Goal: Transaction & Acquisition: Book appointment/travel/reservation

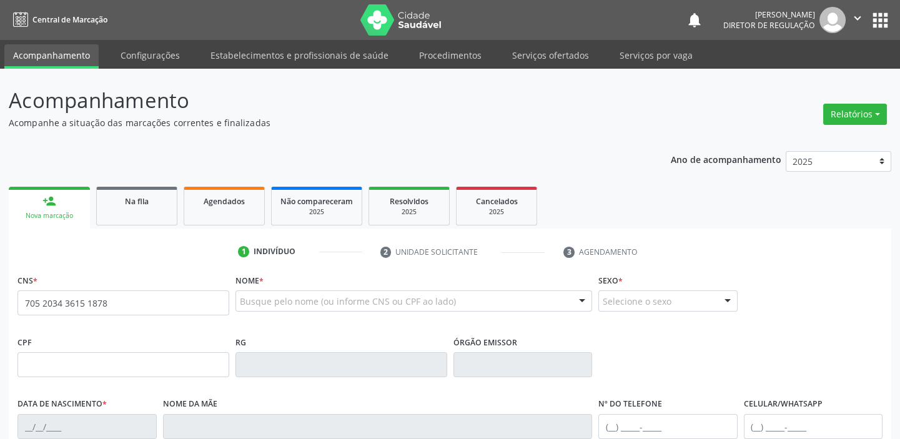
type input "705 2034 3615 1878"
type input "001.797.405-47"
type input "0[DATE]"
type input "[PERSON_NAME] de [DEMOGRAPHIC_DATA]"
type input "[PHONE_NUMBER]"
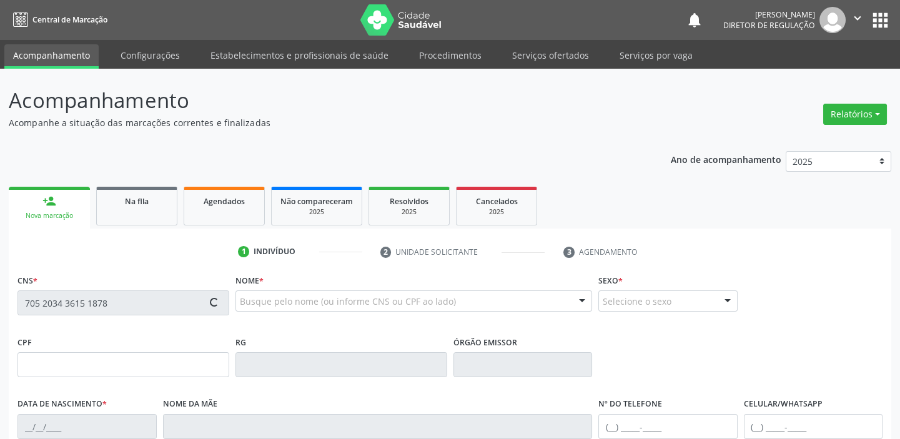
type input "[PHONE_NUMBER]"
type input "S/N"
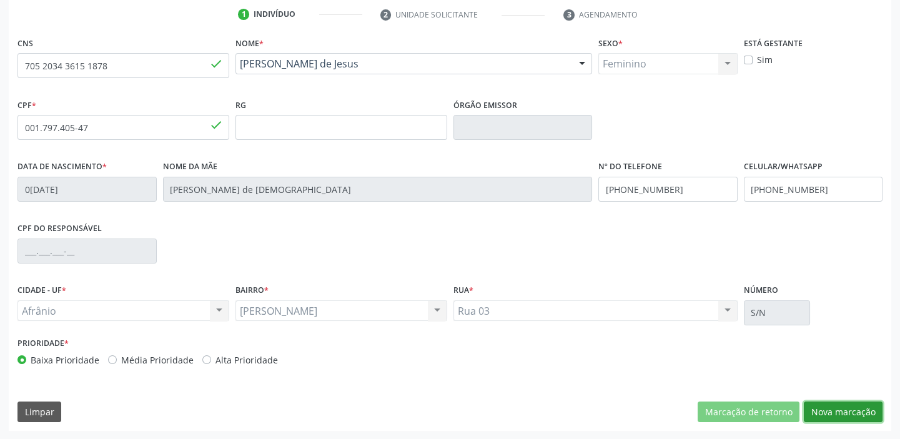
click at [831, 410] on button "Nova marcação" at bounding box center [843, 412] width 79 height 21
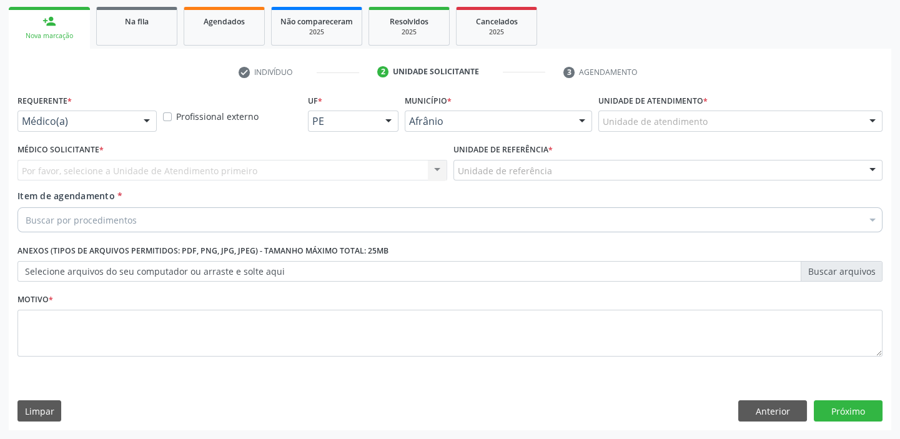
scroll to position [179, 0]
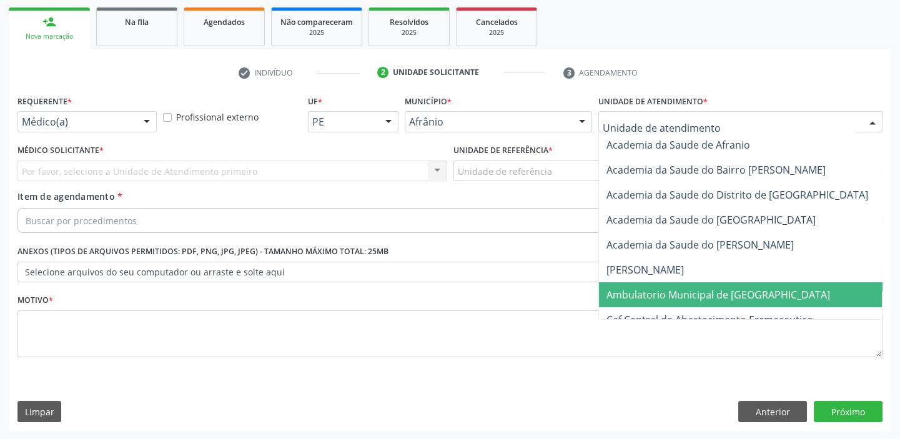
click at [641, 292] on span "Ambulatorio Municipal de [GEOGRAPHIC_DATA]" at bounding box center [719, 295] width 224 height 14
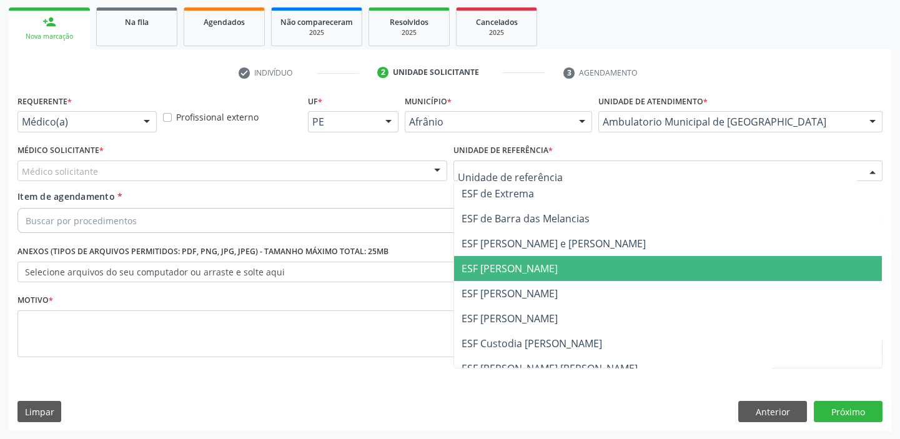
click at [490, 273] on span "ESF [PERSON_NAME]" at bounding box center [510, 269] width 96 height 14
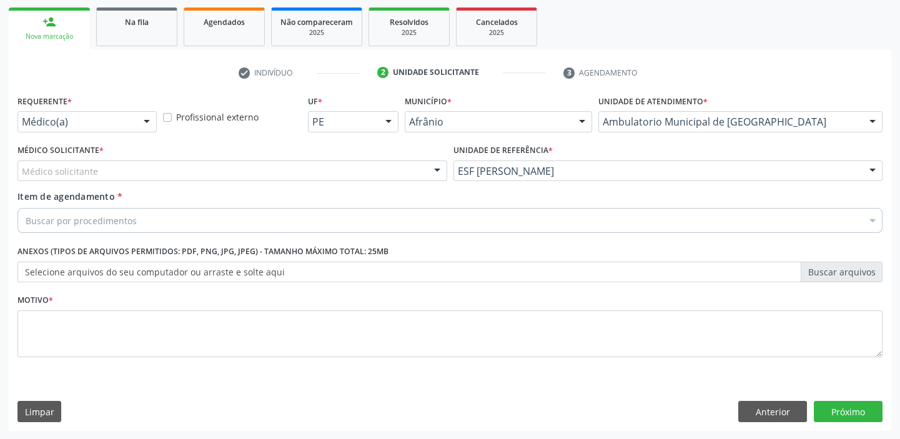
drag, startPoint x: 32, startPoint y: 216, endPoint x: 36, endPoint y: 242, distance: 26.4
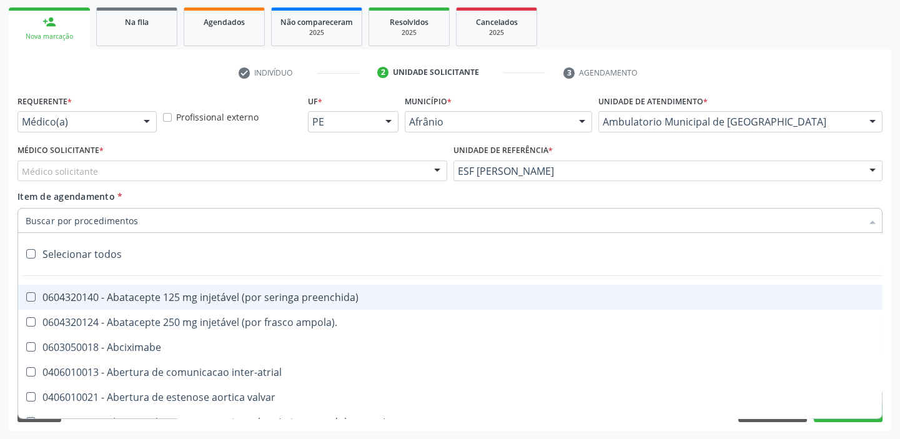
click at [61, 158] on label "Médico Solicitante *" at bounding box center [60, 150] width 86 height 19
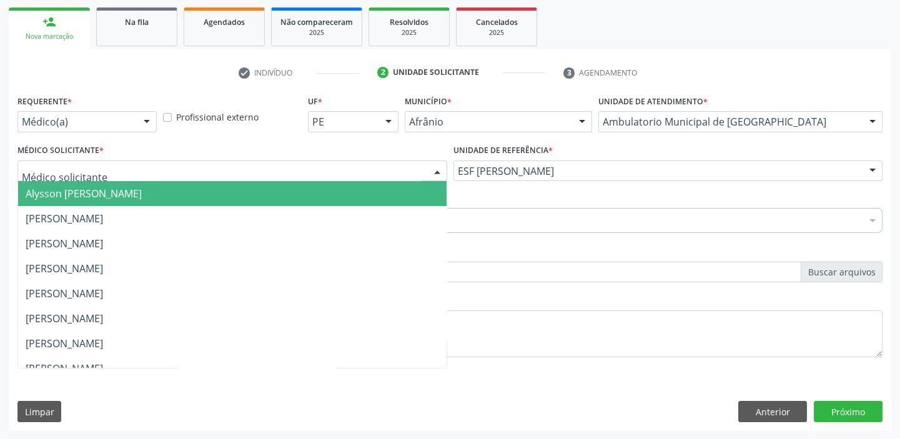
click at [62, 192] on span "Alysson [PERSON_NAME]" at bounding box center [84, 194] width 116 height 14
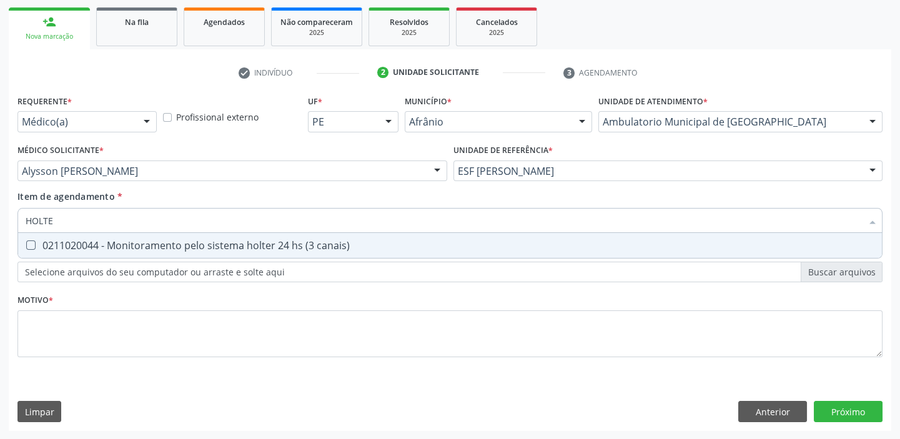
type input "HOLTER"
click at [51, 252] on span "0211020044 - Monitoramento pelo sistema holter 24 hs (3 canais)" at bounding box center [450, 245] width 864 height 25
checkbox canais\) "true"
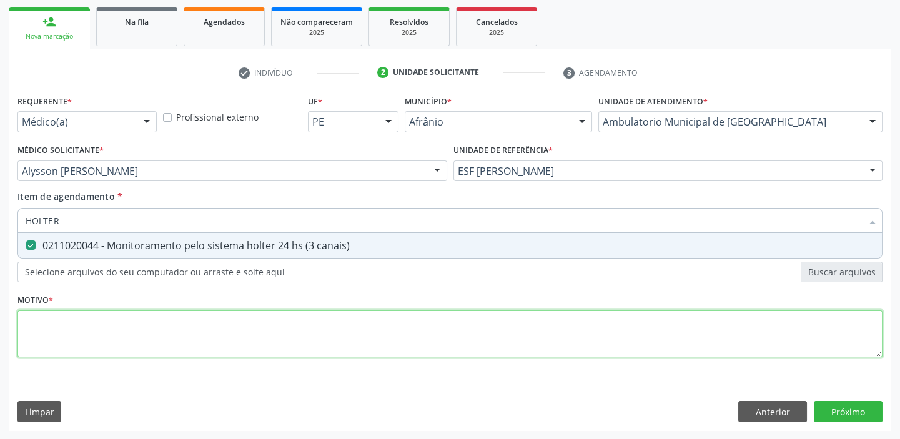
click at [42, 324] on div "Requerente * Médico(a) Médico(a) Enfermeiro(a) Paciente Nenhum resultado encont…" at bounding box center [449, 233] width 865 height 283
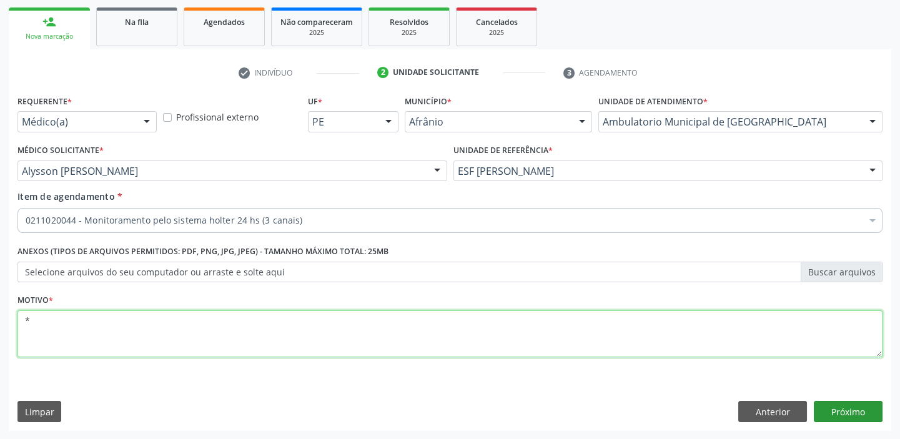
type textarea "*"
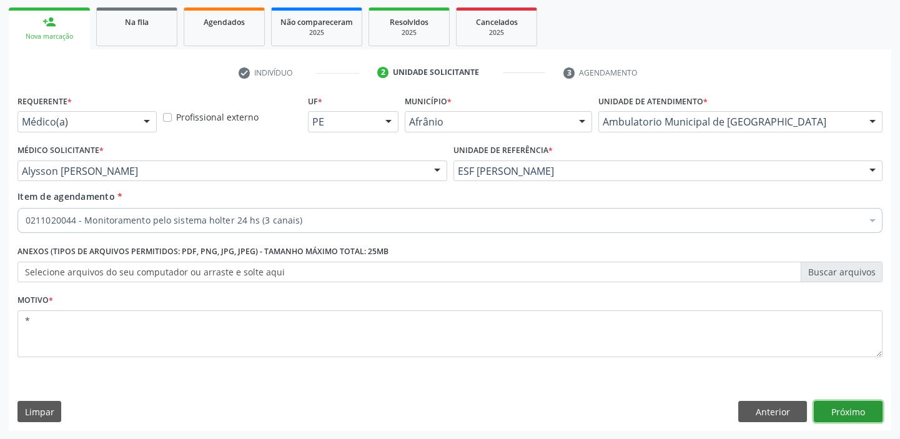
click at [850, 419] on button "Próximo" at bounding box center [848, 411] width 69 height 21
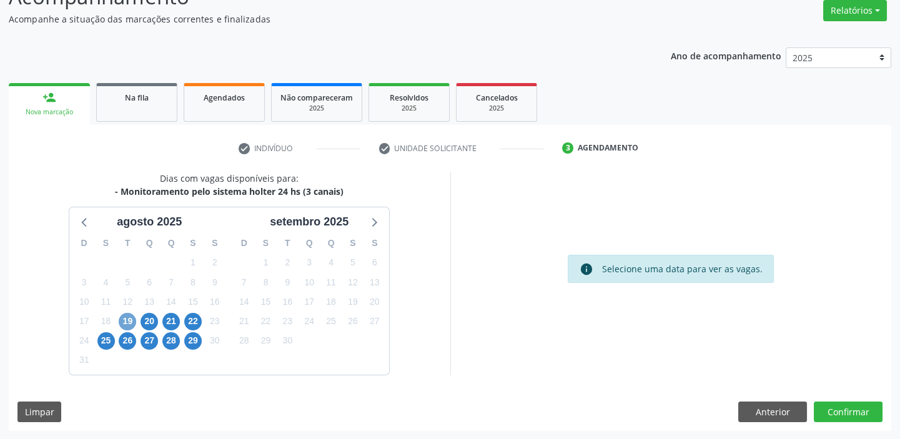
click at [123, 320] on span "19" at bounding box center [127, 321] width 17 height 17
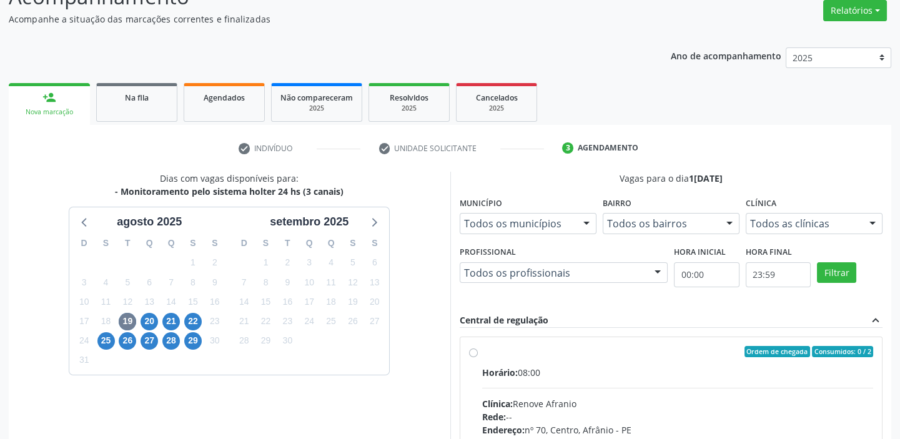
click at [592, 399] on div "Clínica: [PERSON_NAME]" at bounding box center [678, 403] width 392 height 13
click at [478, 357] on input "Ordem de chegada Consumidos: 0 / 2 Horário: 08:00 Clínica: Renove Afranio Rede:…" at bounding box center [473, 351] width 9 height 11
radio input "true"
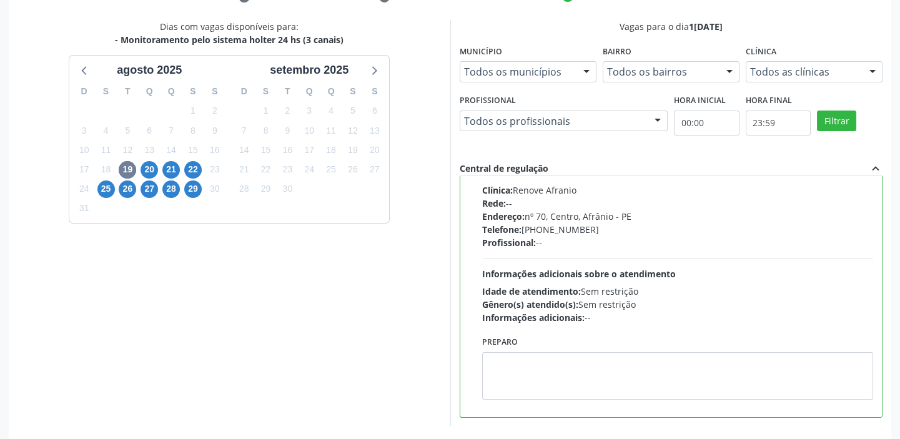
scroll to position [306, 0]
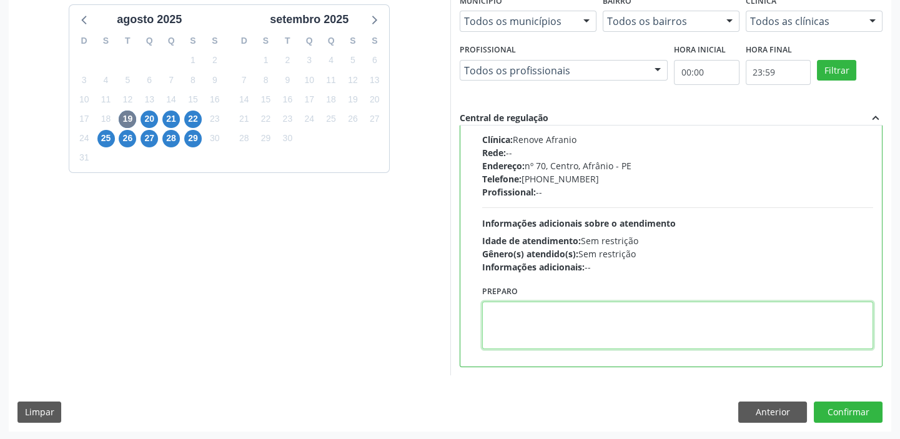
click at [583, 337] on textarea at bounding box center [678, 325] width 392 height 47
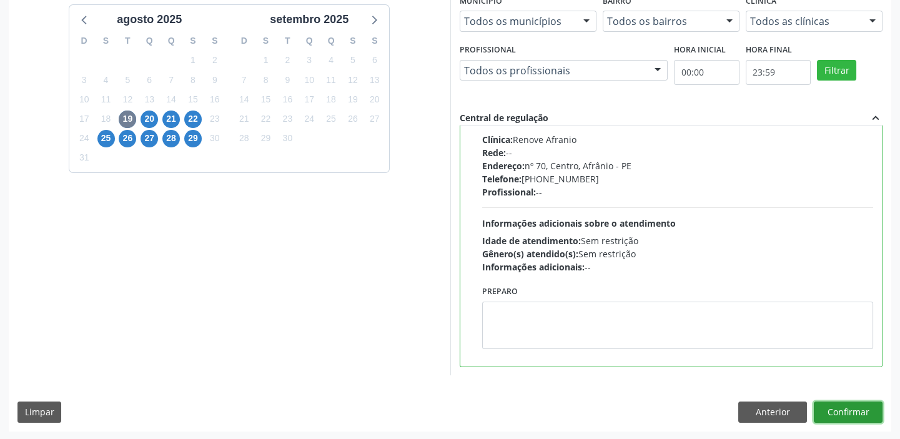
click at [835, 407] on button "Confirmar" at bounding box center [848, 412] width 69 height 21
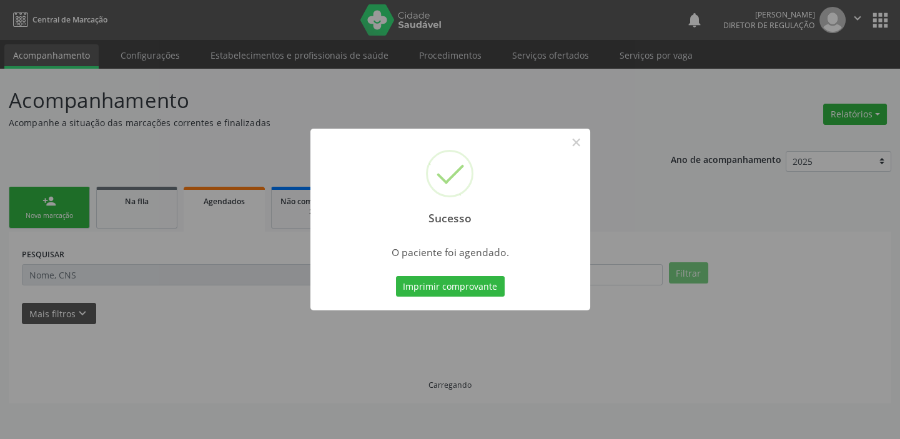
scroll to position [0, 0]
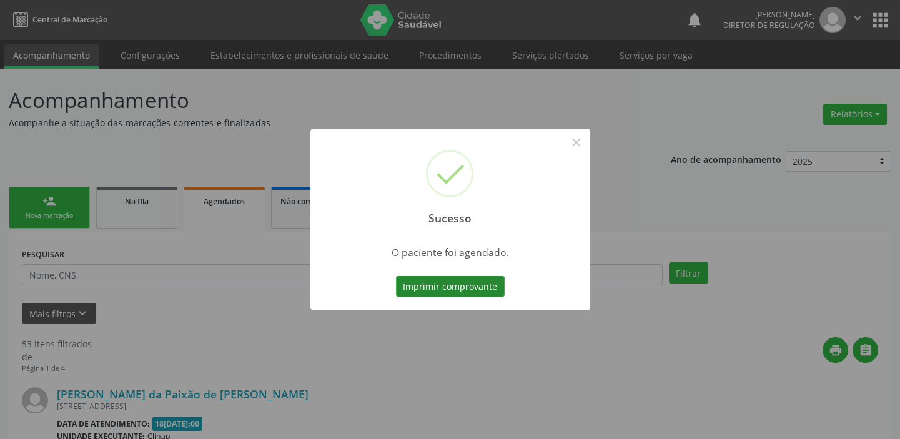
click at [478, 293] on button "Imprimir comprovante" at bounding box center [450, 286] width 109 height 21
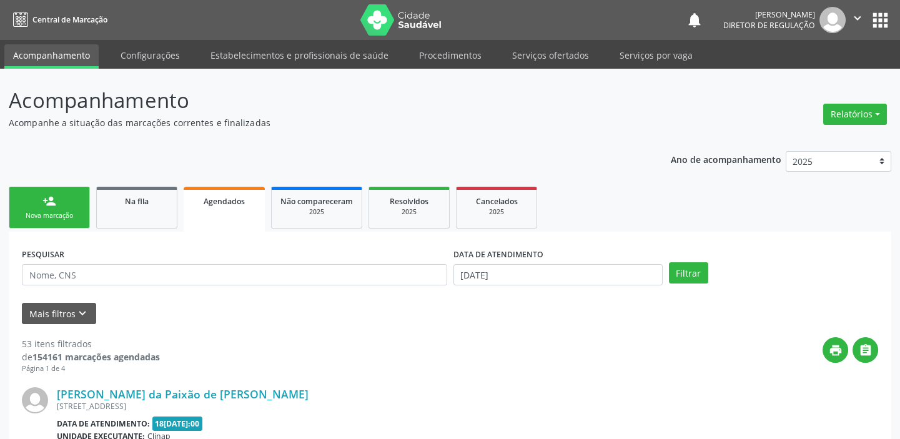
click at [42, 204] on div "person_add" at bounding box center [49, 201] width 14 height 14
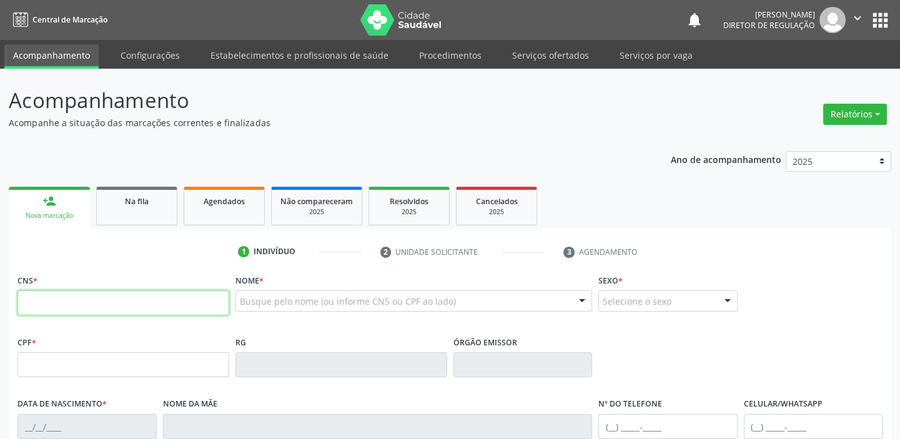
click at [68, 305] on input "text" at bounding box center [123, 302] width 212 height 25
type input "707 8046 3206 1616"
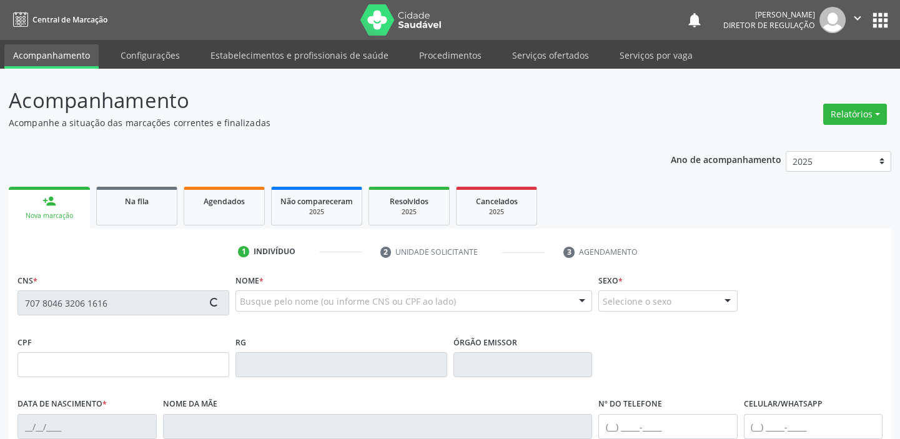
type input "484.347.874-15"
type input "1[DATE]"
type input "[PERSON_NAME]"
type input "[PHONE_NUMBER]"
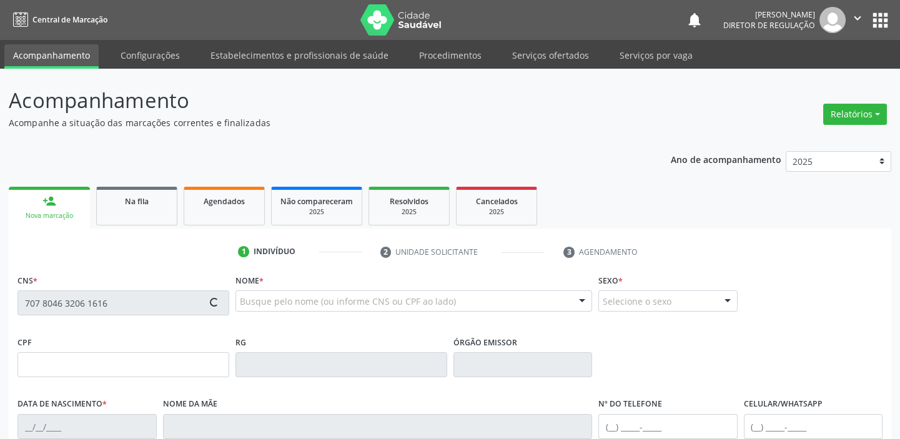
type input "S/N"
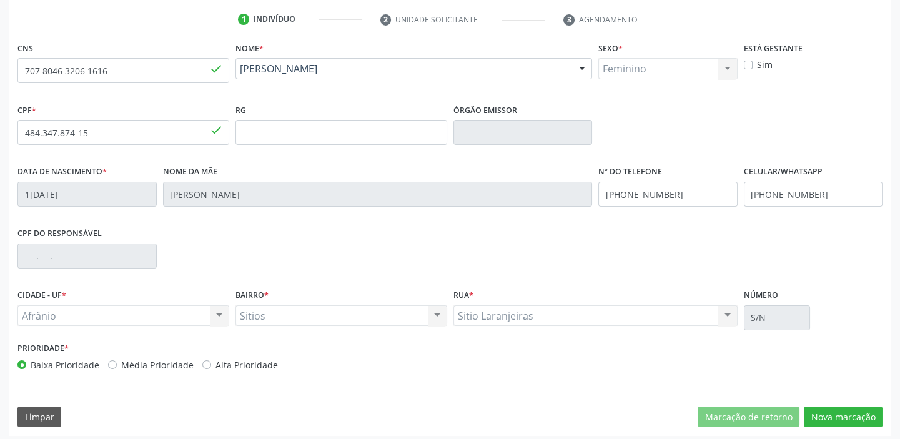
scroll to position [237, 0]
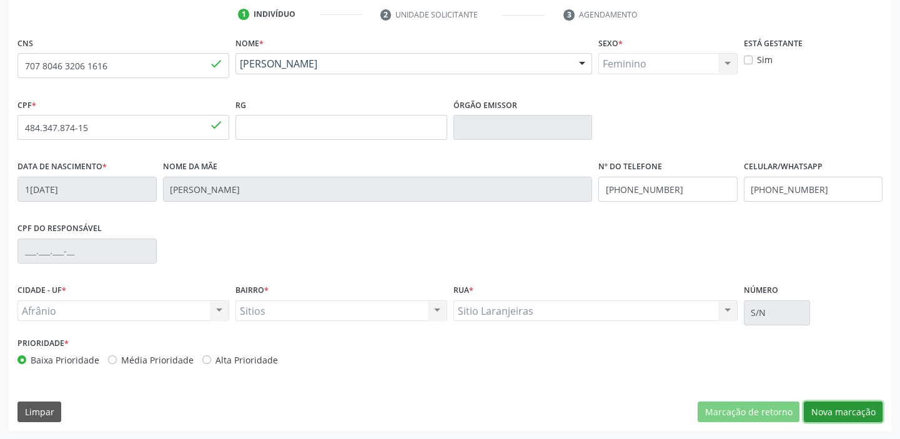
click at [817, 410] on button "Nova marcação" at bounding box center [843, 412] width 79 height 21
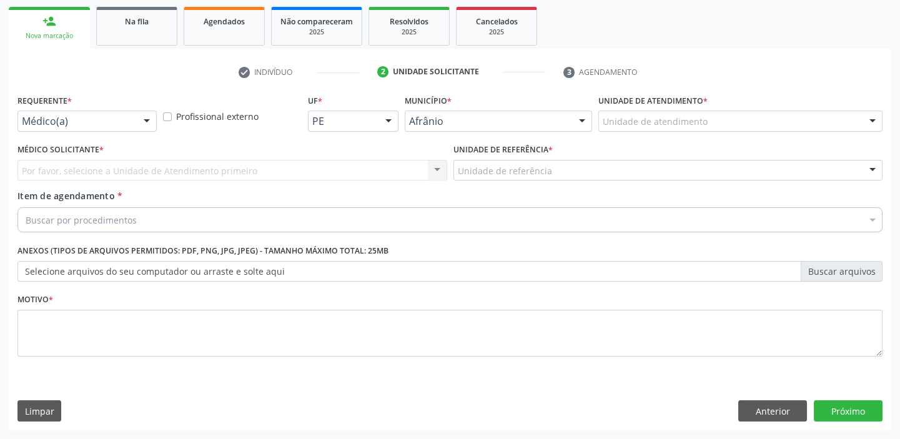
scroll to position [179, 0]
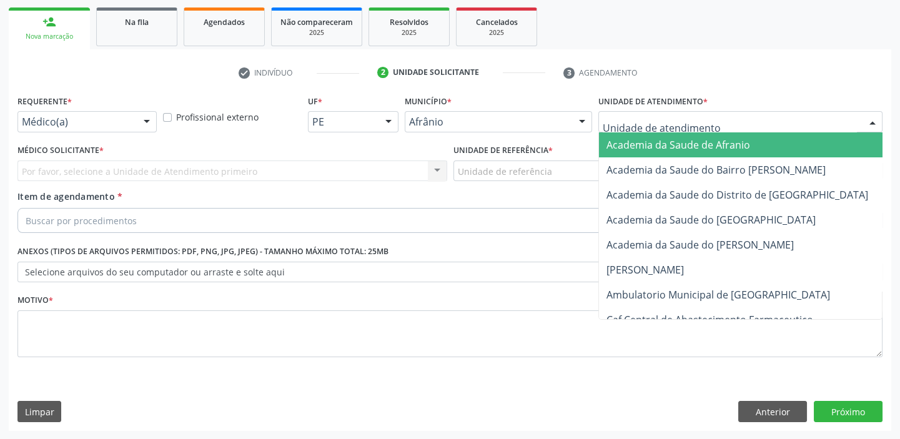
drag, startPoint x: 628, startPoint y: 119, endPoint x: 623, endPoint y: 200, distance: 80.8
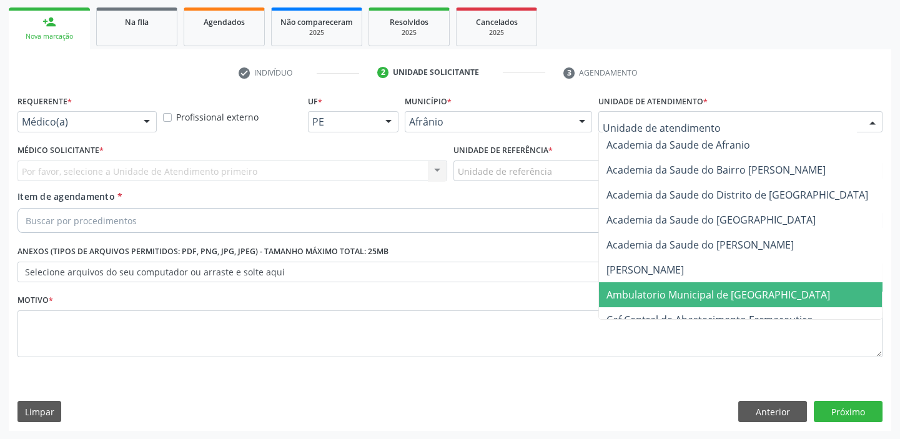
click at [617, 292] on span "Ambulatorio Municipal de [GEOGRAPHIC_DATA]" at bounding box center [719, 295] width 224 height 14
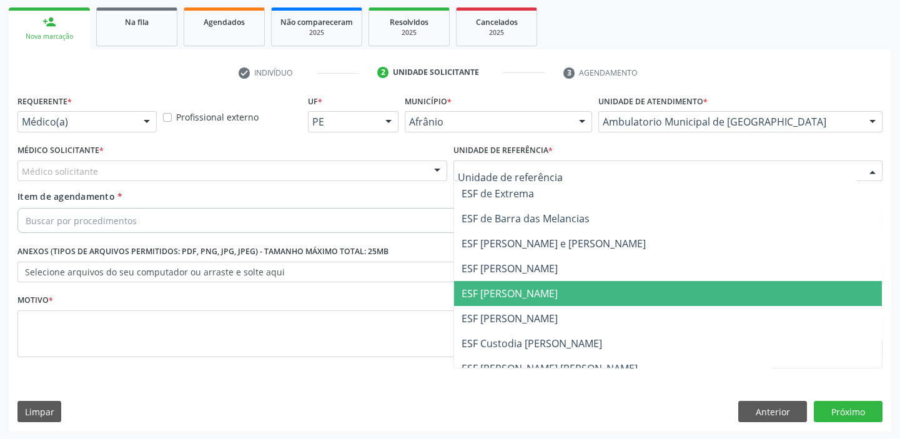
click at [475, 310] on span "ESF [PERSON_NAME]" at bounding box center [668, 318] width 429 height 25
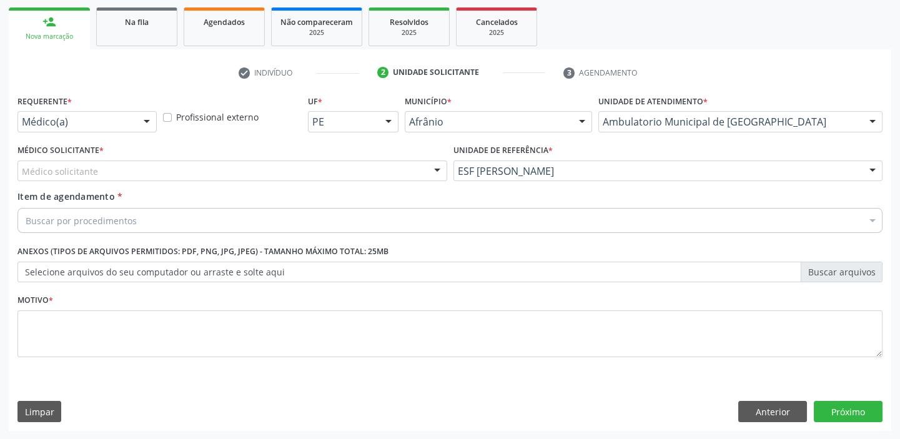
drag, startPoint x: 64, startPoint y: 176, endPoint x: 65, endPoint y: 189, distance: 13.1
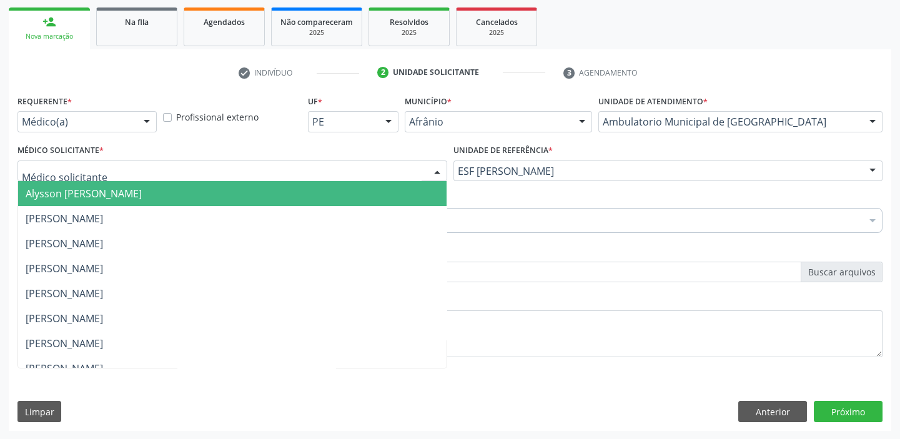
click at [66, 192] on span "Alysson [PERSON_NAME]" at bounding box center [84, 194] width 116 height 14
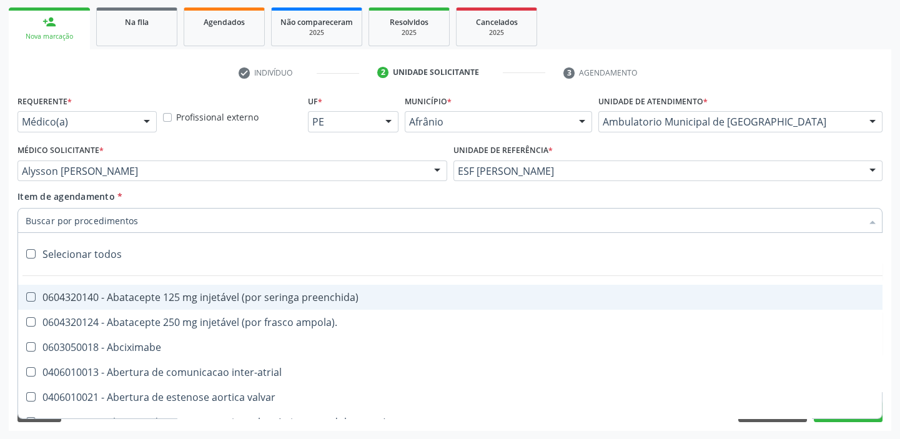
type input "K"
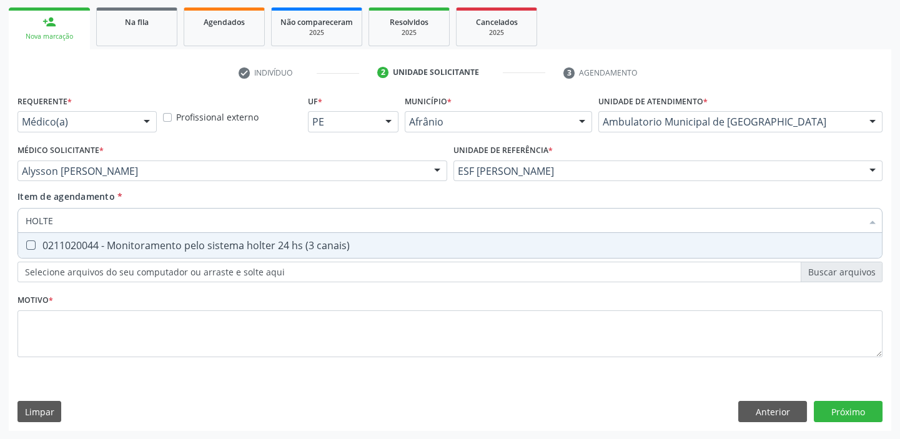
type input "HOLTER"
drag, startPoint x: 70, startPoint y: 222, endPoint x: 1, endPoint y: 222, distance: 69.3
click at [1, 222] on div "Acompanhamento Acompanhe a situação das marcações correntes e finalizadas Relat…" at bounding box center [450, 164] width 900 height 550
drag, startPoint x: 72, startPoint y: 223, endPoint x: 0, endPoint y: 222, distance: 71.9
click at [0, 222] on div "Acompanhamento Acompanhe a situação das marcações correntes e finalizadas Relat…" at bounding box center [450, 164] width 900 height 550
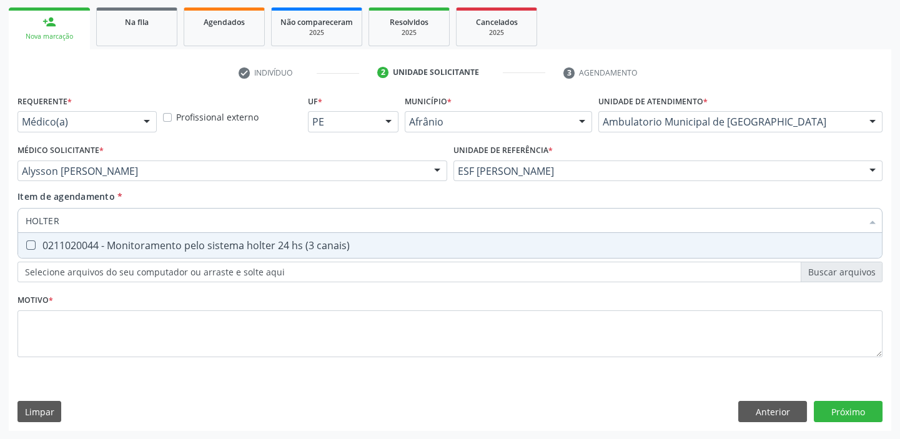
click at [40, 244] on div "0211020044 - Monitoramento pelo sistema holter 24 hs (3 canais)" at bounding box center [450, 246] width 849 height 10
checkbox canais\) "true"
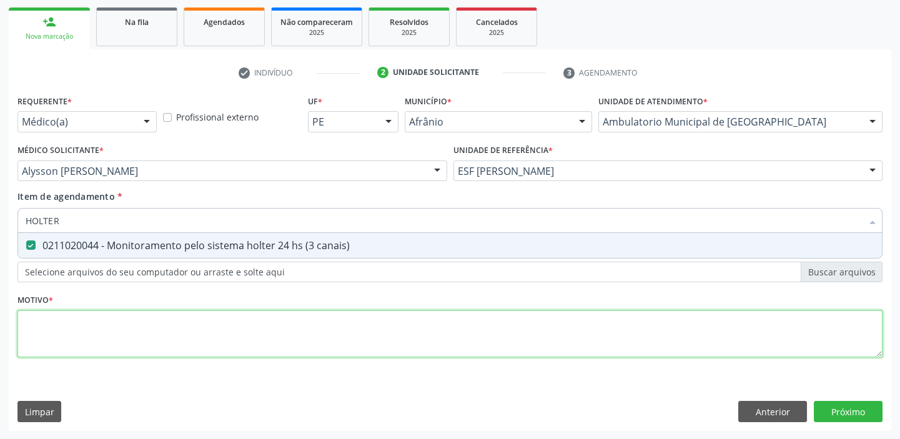
click at [62, 318] on div "Requerente * Médico(a) Médico(a) Enfermeiro(a) Paciente Nenhum resultado encont…" at bounding box center [449, 233] width 865 height 283
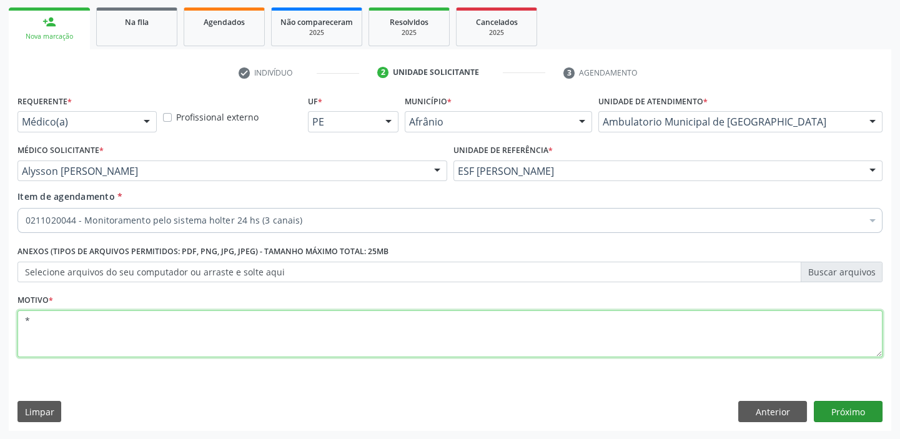
type textarea "*"
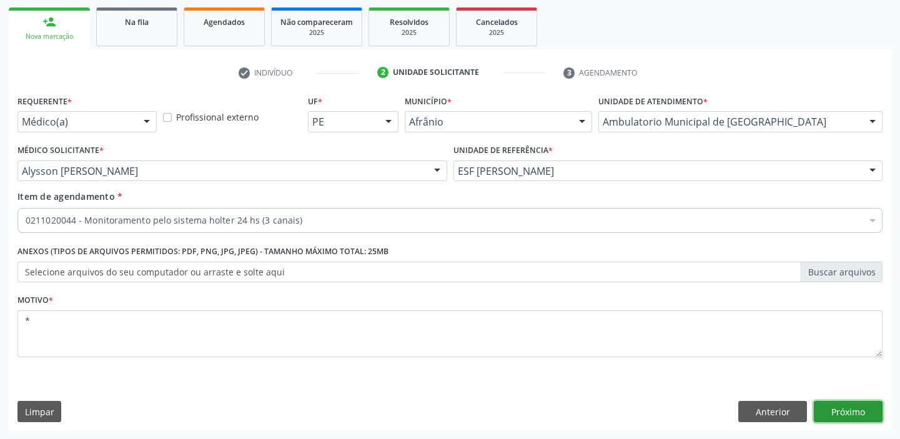
click at [838, 409] on button "Próximo" at bounding box center [848, 411] width 69 height 21
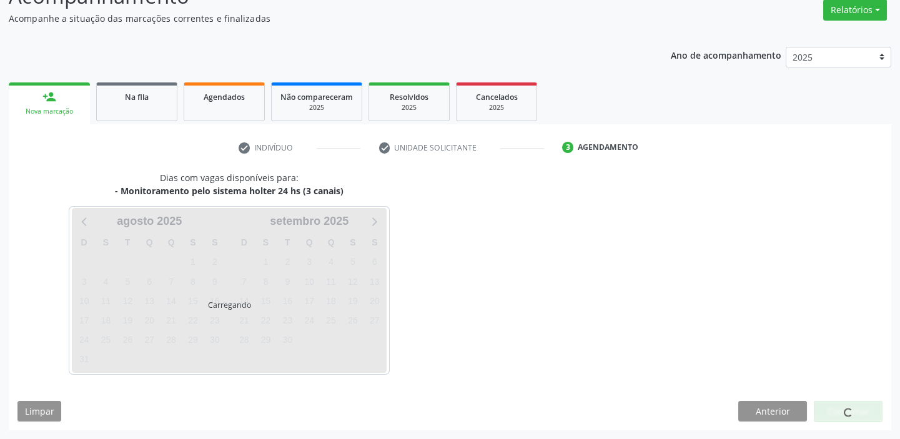
scroll to position [104, 0]
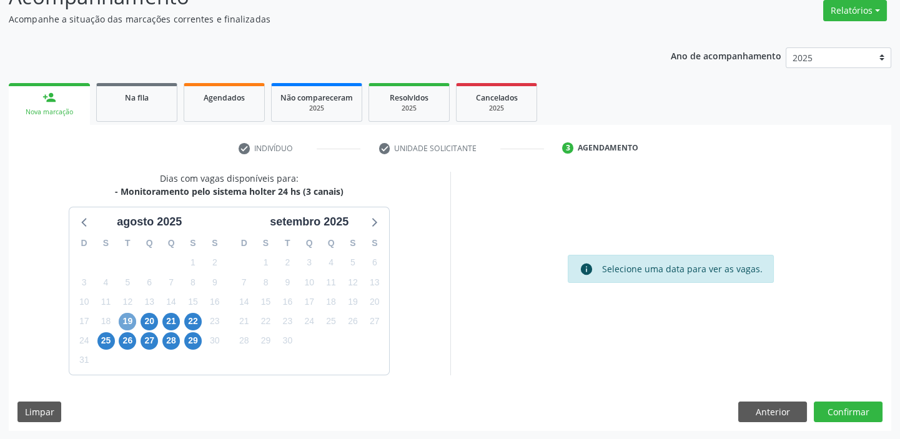
click at [132, 320] on span "19" at bounding box center [127, 321] width 17 height 17
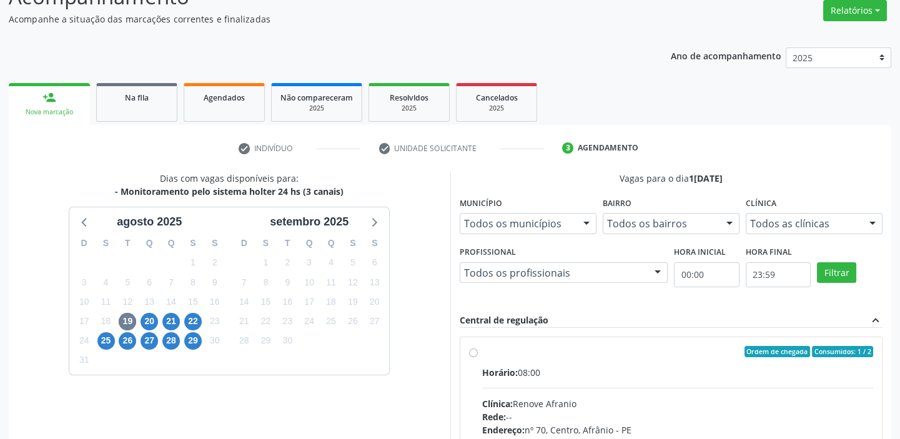
click at [478, 357] on input "Ordem de chegada Consumidos: 1 / 2 Horário: 08:00 Clínica: Renove Afranio Rede:…" at bounding box center [473, 351] width 9 height 11
radio input "true"
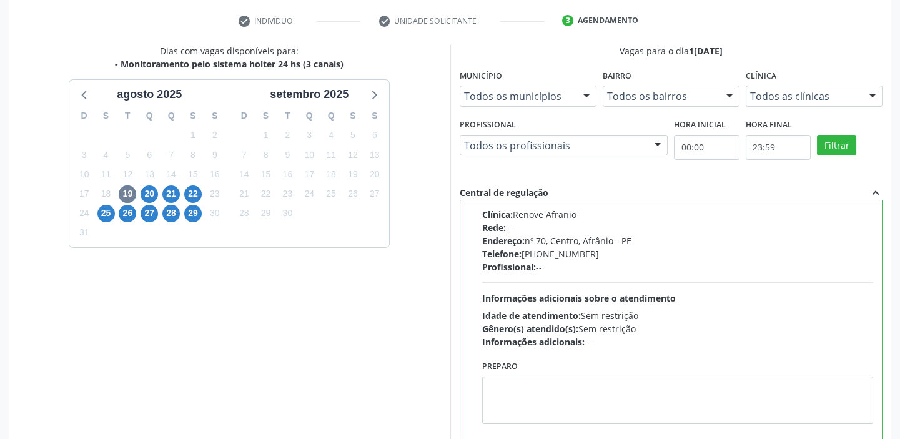
scroll to position [306, 0]
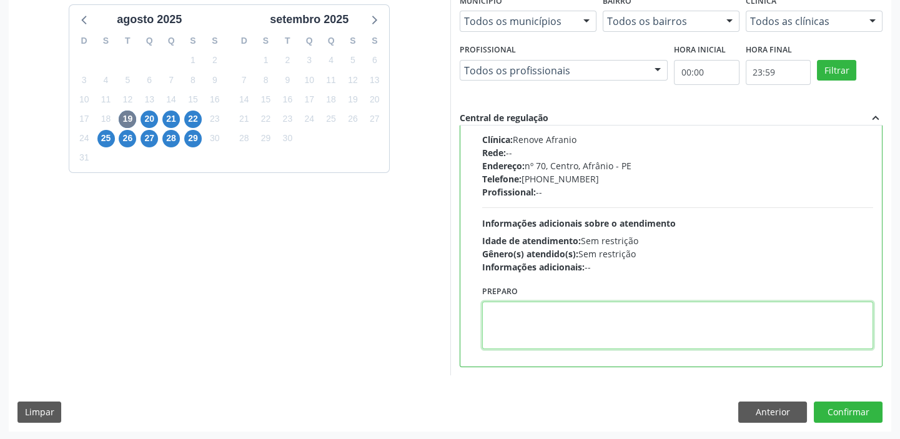
click at [565, 327] on textarea at bounding box center [678, 325] width 392 height 47
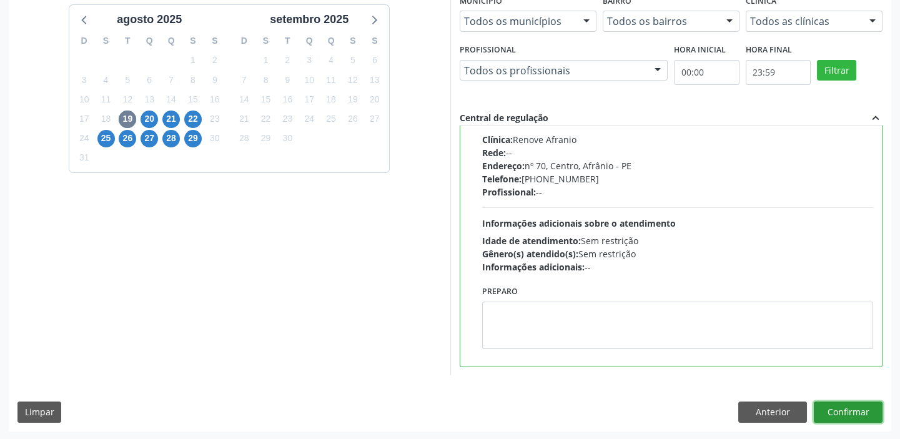
click at [828, 405] on button "Confirmar" at bounding box center [848, 412] width 69 height 21
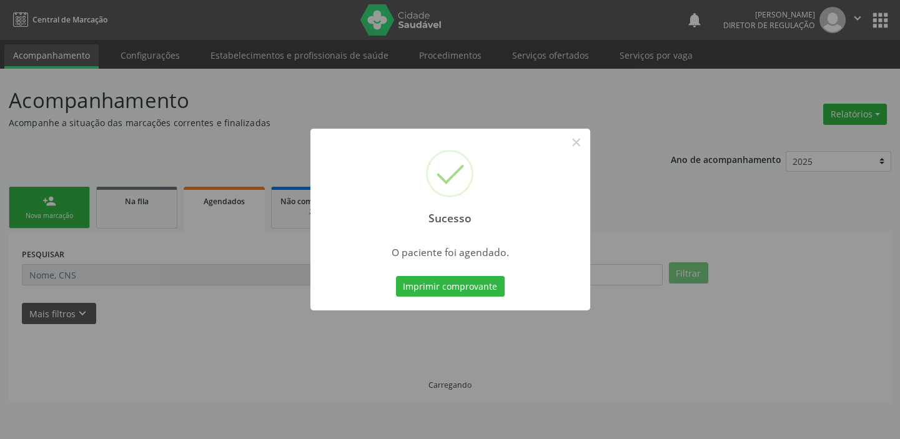
scroll to position [0, 0]
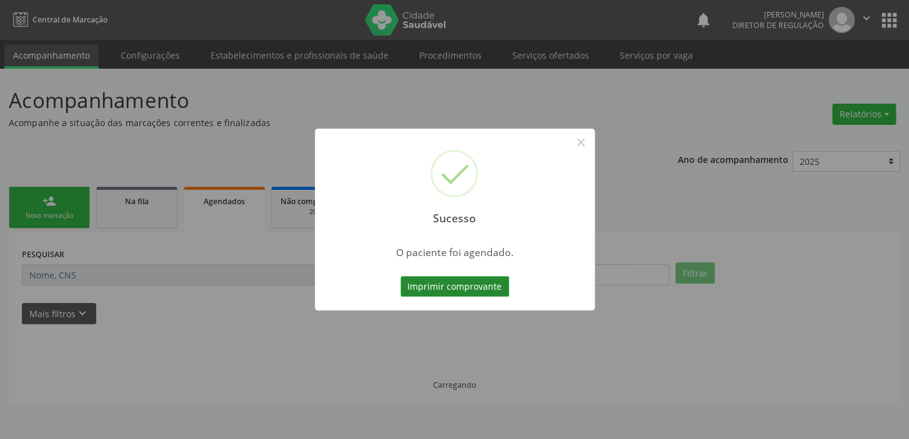
click at [479, 286] on button "Imprimir comprovante" at bounding box center [454, 286] width 109 height 21
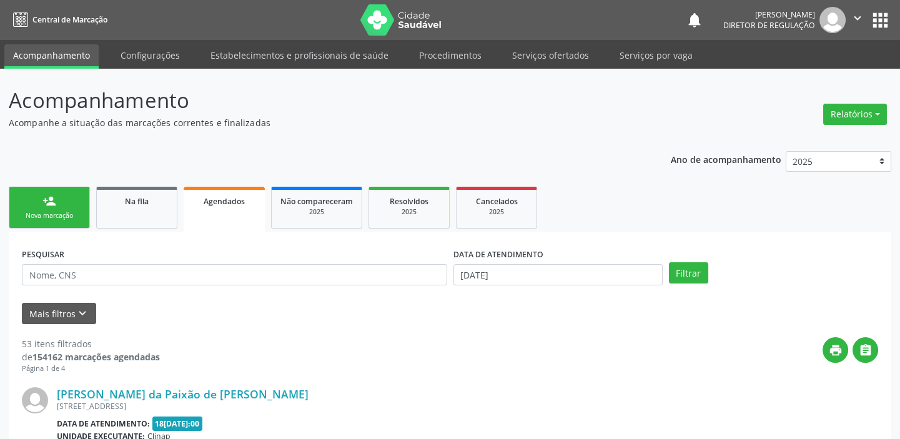
click at [36, 214] on div "Nova marcação" at bounding box center [49, 215] width 62 height 9
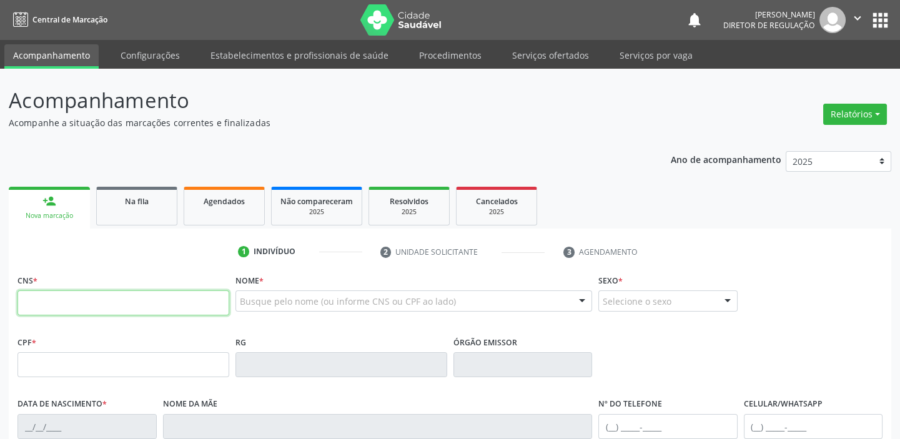
click at [65, 309] on input "text" at bounding box center [123, 302] width 212 height 25
type input "702 0043 8028 6682"
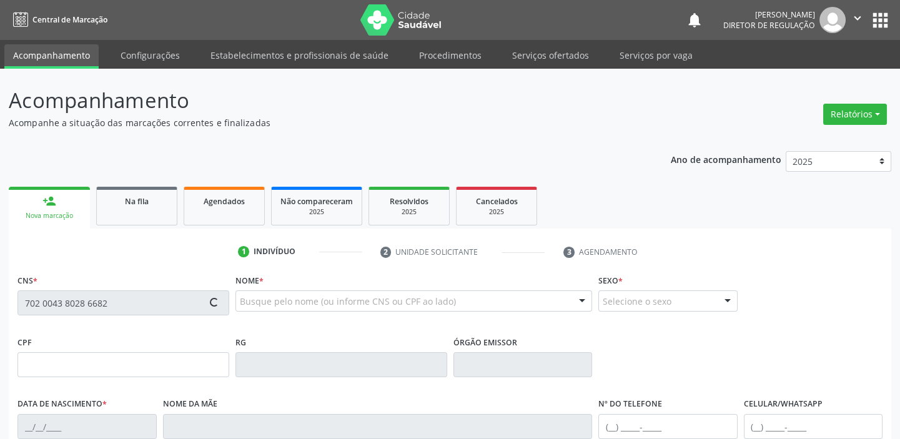
type input "02[DATE]"
type input "Agostinha [PERSON_NAME]"
type input "[PHONE_NUMBER]"
type input "526.034.404-97"
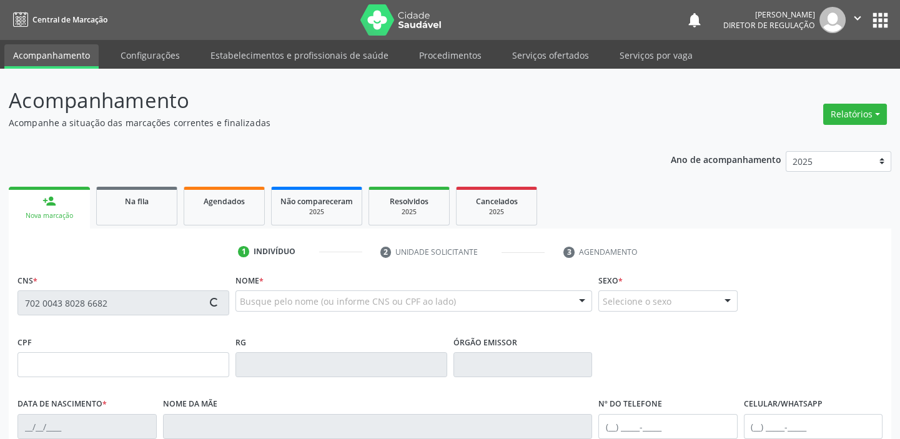
type input "S/N"
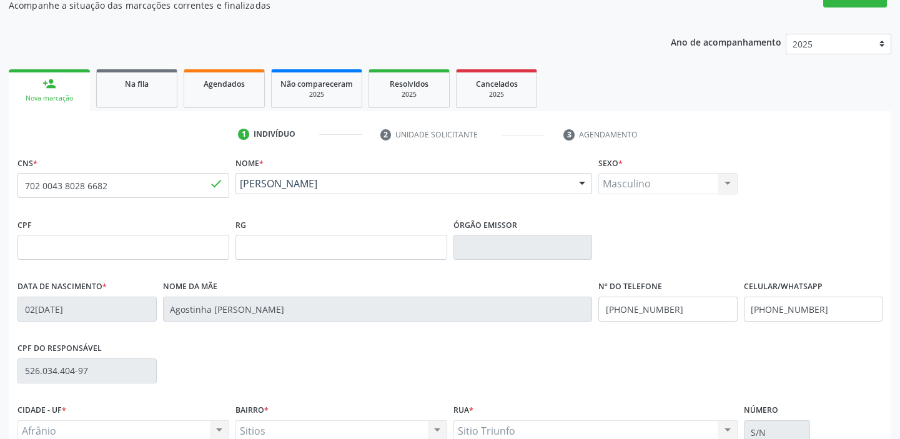
scroll to position [237, 0]
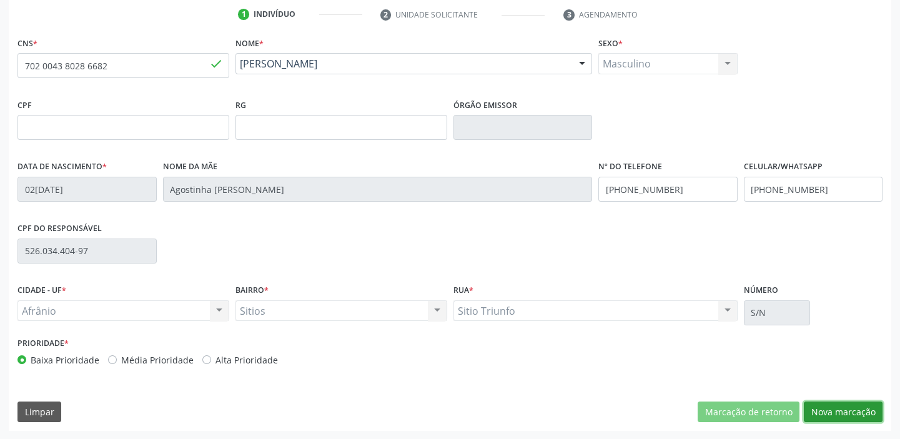
click at [847, 413] on button "Nova marcação" at bounding box center [843, 412] width 79 height 21
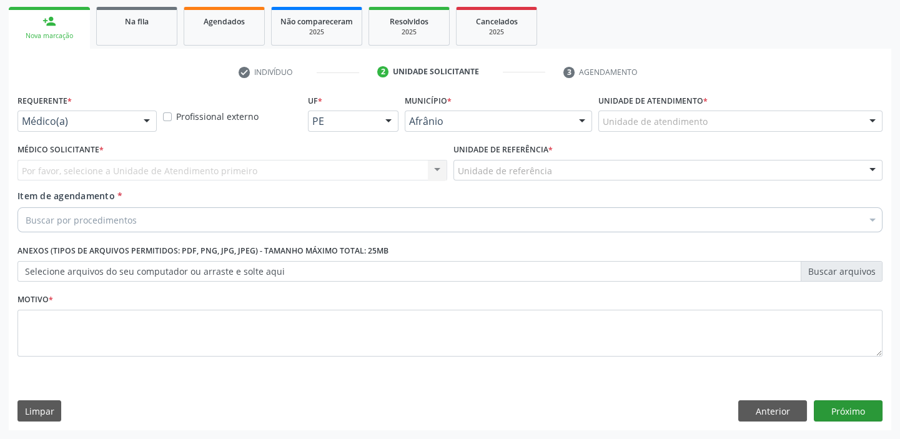
scroll to position [179, 0]
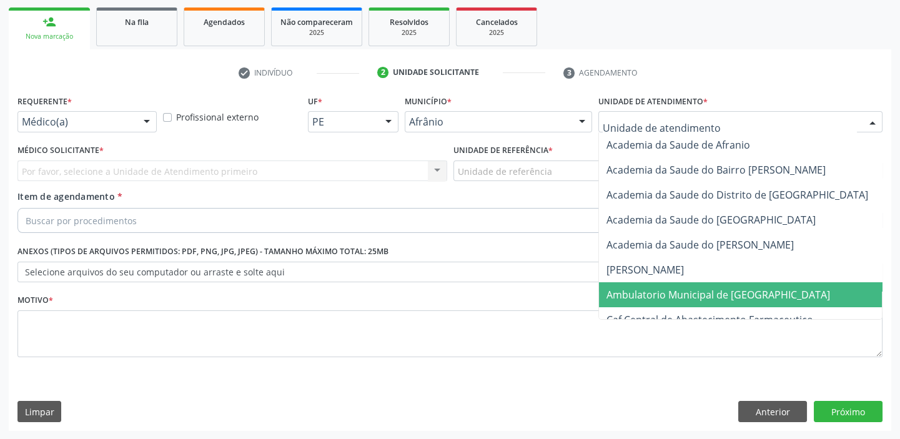
click at [628, 303] on span "Ambulatorio Municipal de [GEOGRAPHIC_DATA]" at bounding box center [751, 294] width 305 height 25
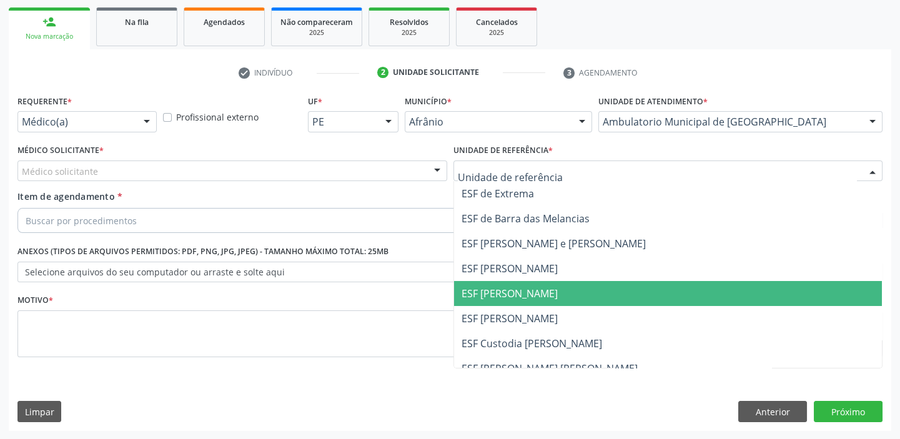
click at [487, 287] on span "ESF [PERSON_NAME]" at bounding box center [510, 294] width 96 height 14
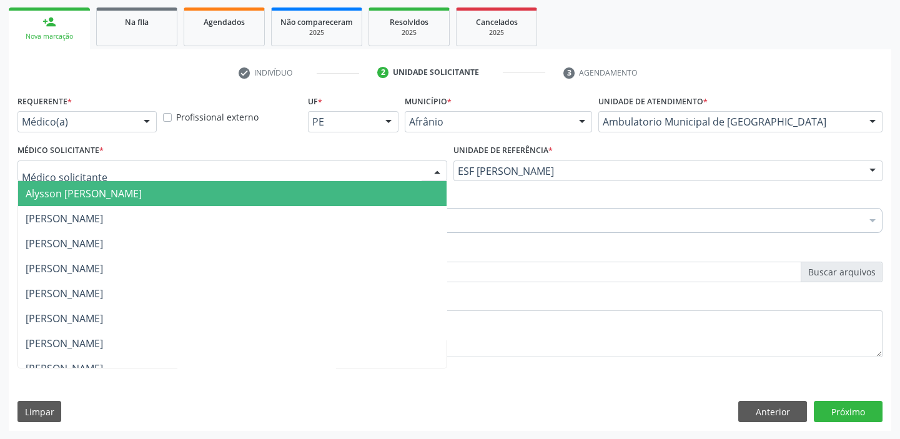
drag, startPoint x: 83, startPoint y: 161, endPoint x: 67, endPoint y: 186, distance: 29.5
click at [81, 162] on div at bounding box center [232, 171] width 430 height 21
click at [67, 199] on span "Alysson [PERSON_NAME]" at bounding box center [84, 194] width 116 height 14
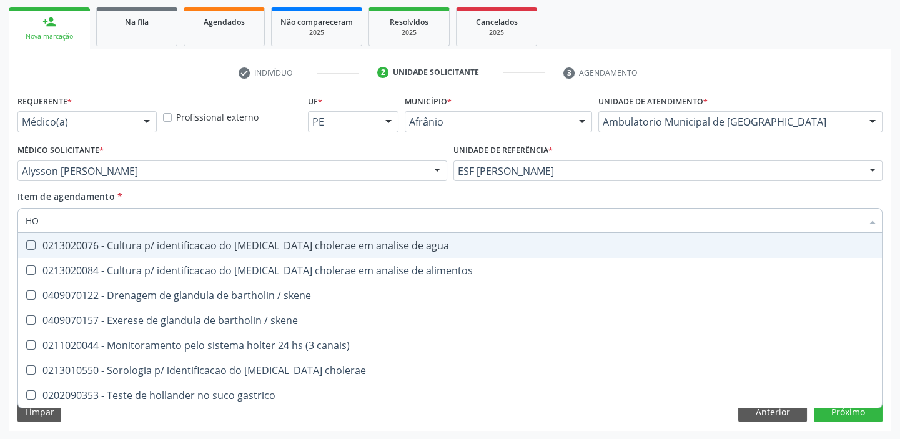
type input "H"
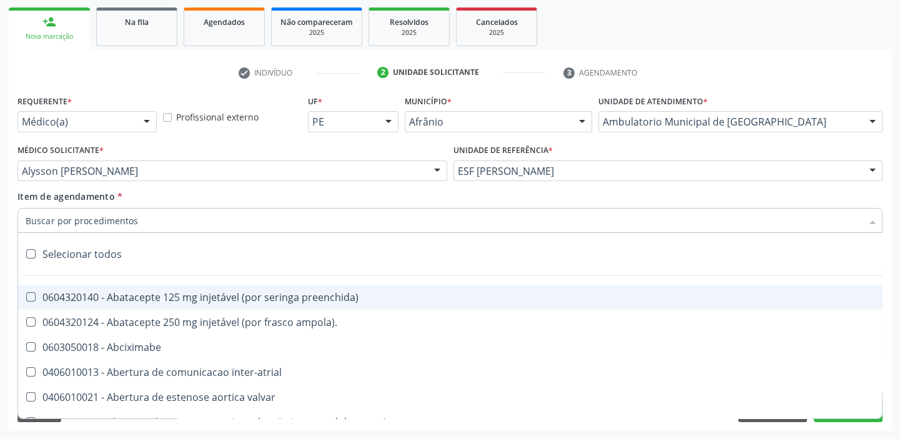
paste input "HOLTER"
type input "HOLTER"
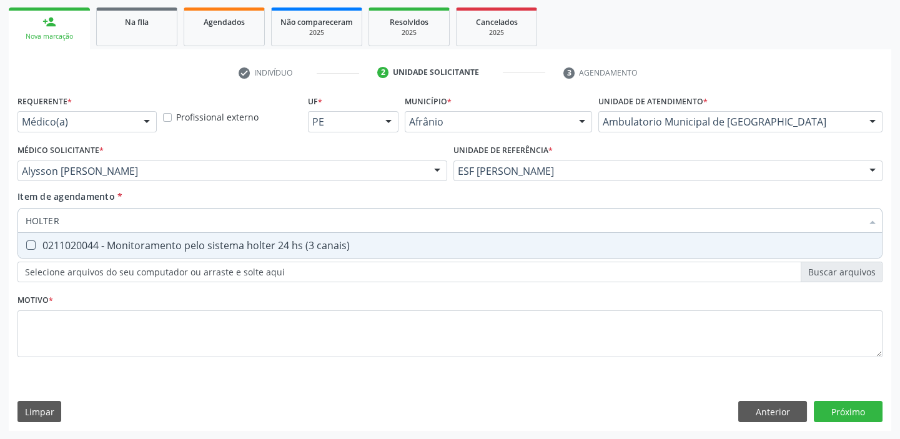
click at [73, 245] on div "0211020044 - Monitoramento pelo sistema holter 24 hs (3 canais)" at bounding box center [450, 246] width 849 height 10
checkbox canais\) "true"
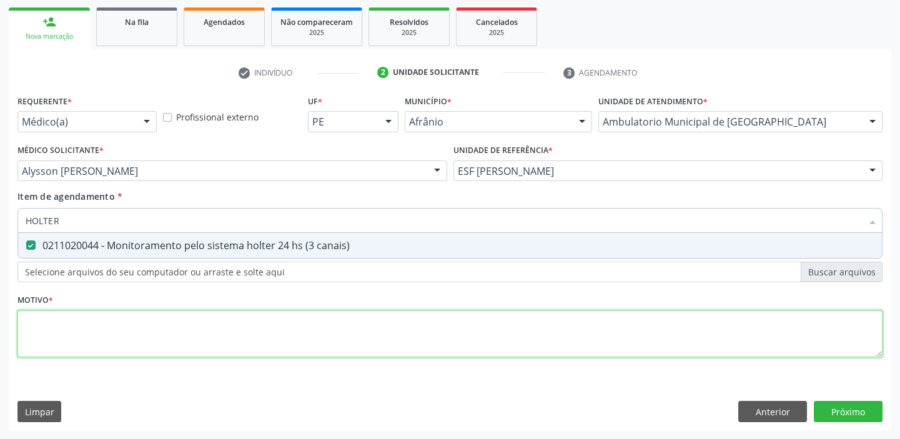
click at [69, 335] on div "Requerente * Médico(a) Médico(a) Enfermeiro(a) Paciente Nenhum resultado encont…" at bounding box center [449, 233] width 865 height 283
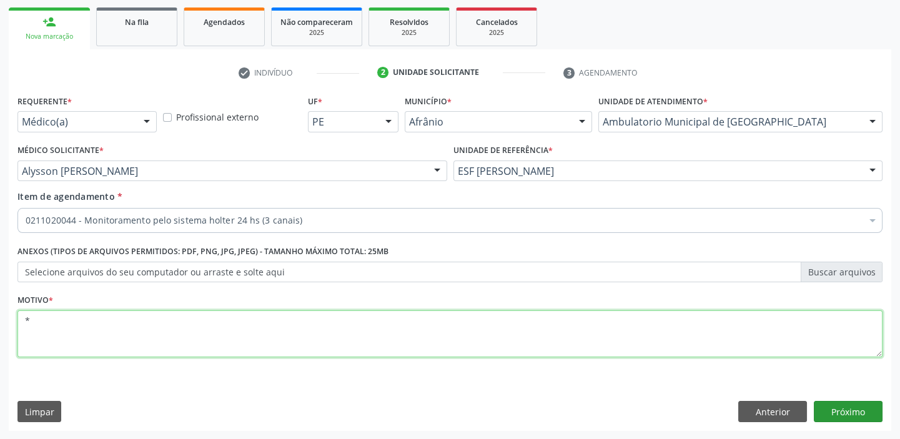
type textarea "*"
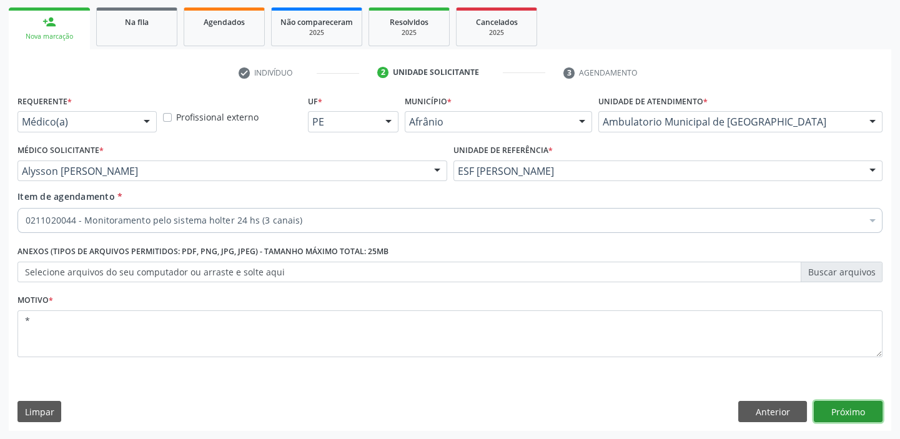
click at [858, 409] on button "Próximo" at bounding box center [848, 411] width 69 height 21
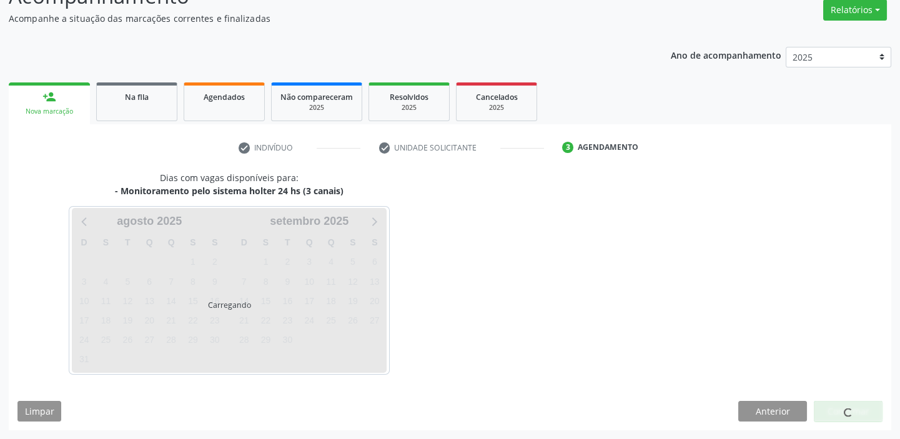
scroll to position [104, 0]
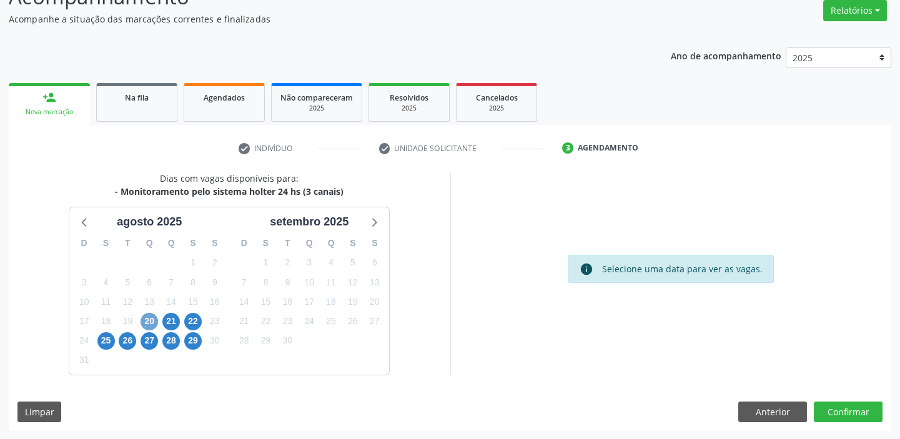
click at [146, 319] on span "20" at bounding box center [149, 321] width 17 height 17
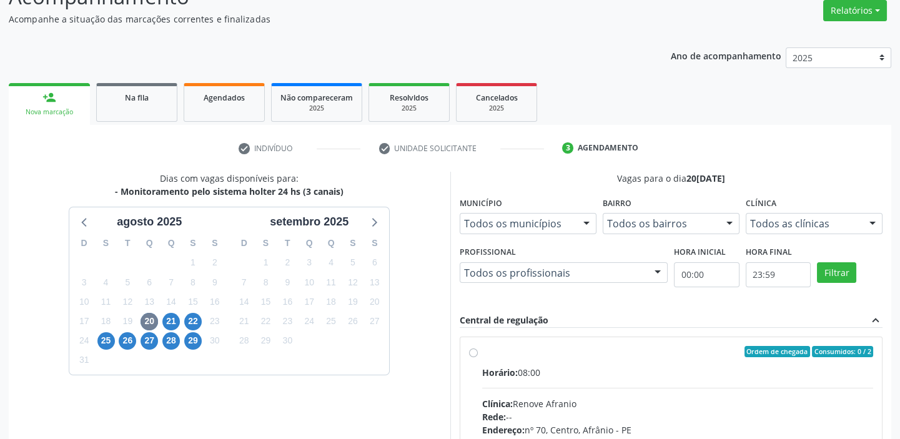
click at [478, 357] on input "Ordem de chegada Consumidos: 0 / 2 Horário: 08:00 Clínica: Renove Afranio Rede:…" at bounding box center [473, 351] width 9 height 11
radio input "true"
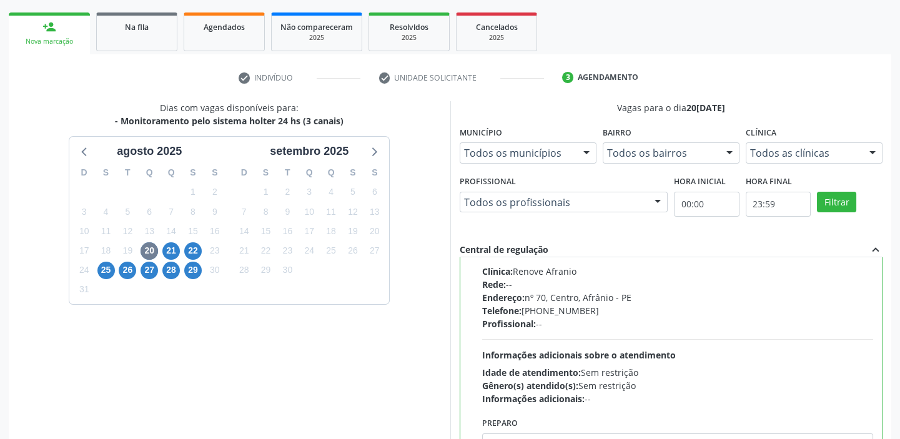
scroll to position [306, 0]
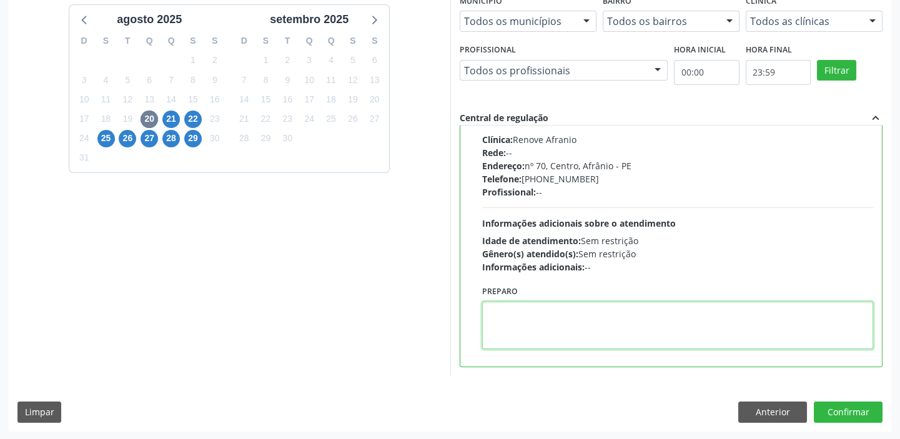
click at [537, 327] on textarea at bounding box center [678, 325] width 392 height 47
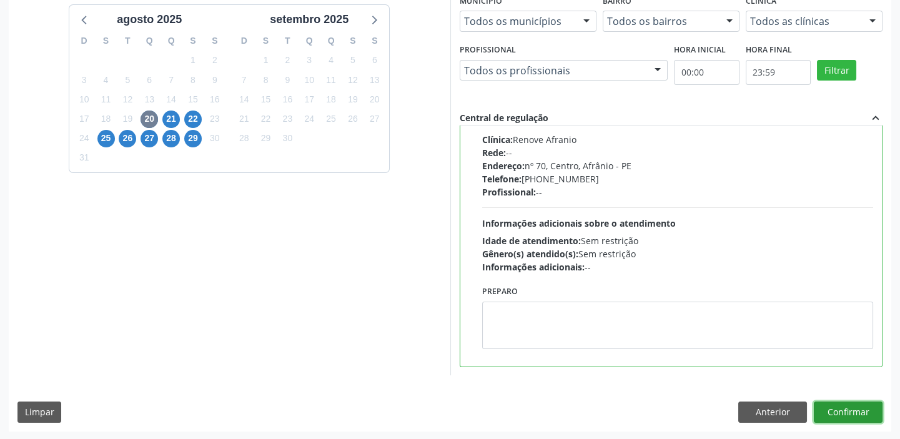
click at [837, 404] on button "Confirmar" at bounding box center [848, 412] width 69 height 21
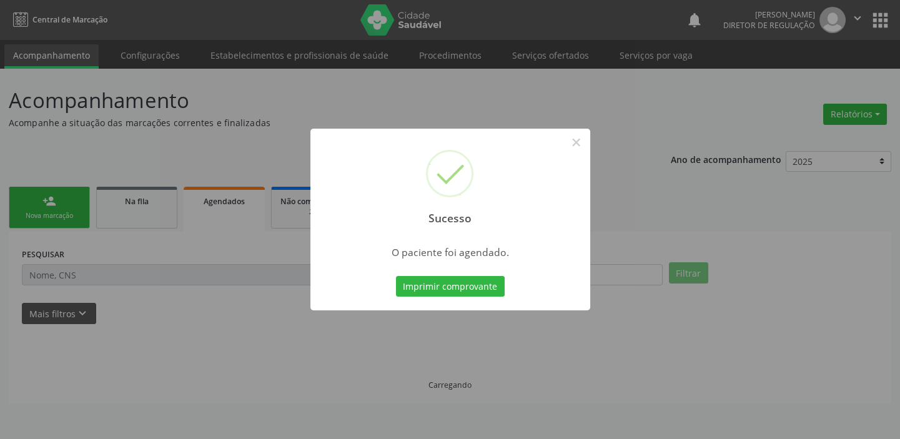
scroll to position [0, 0]
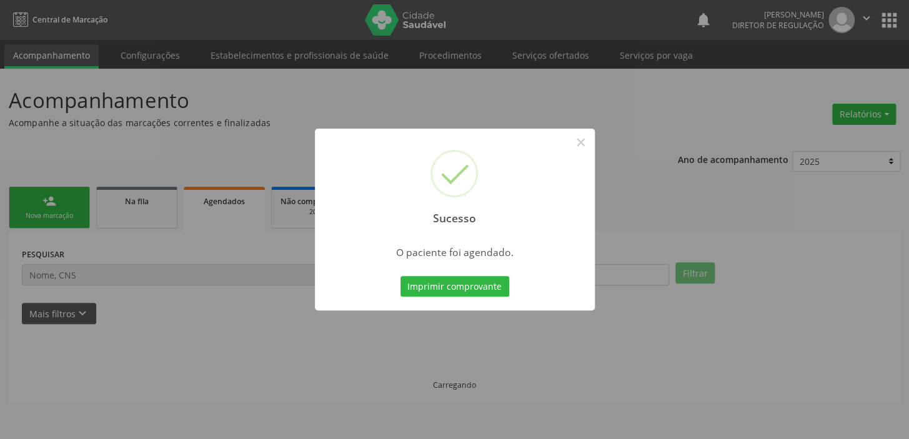
click at [464, 283] on button "Imprimir comprovante" at bounding box center [454, 286] width 109 height 21
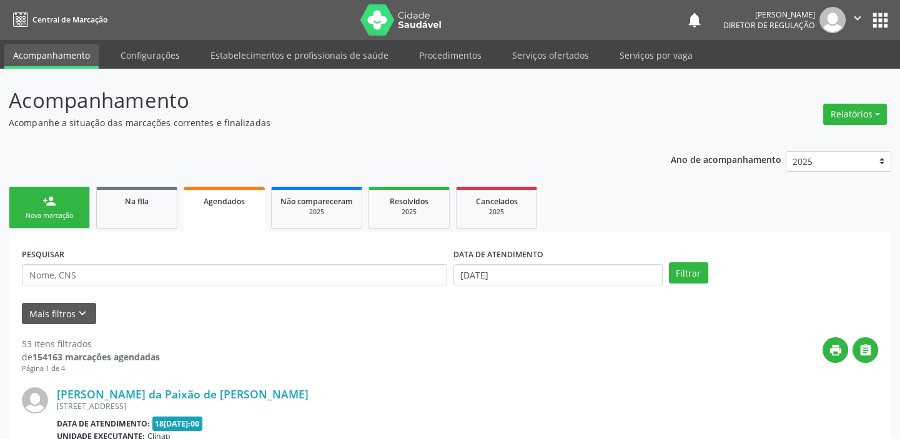
click at [47, 214] on div "Nova marcação" at bounding box center [49, 215] width 62 height 9
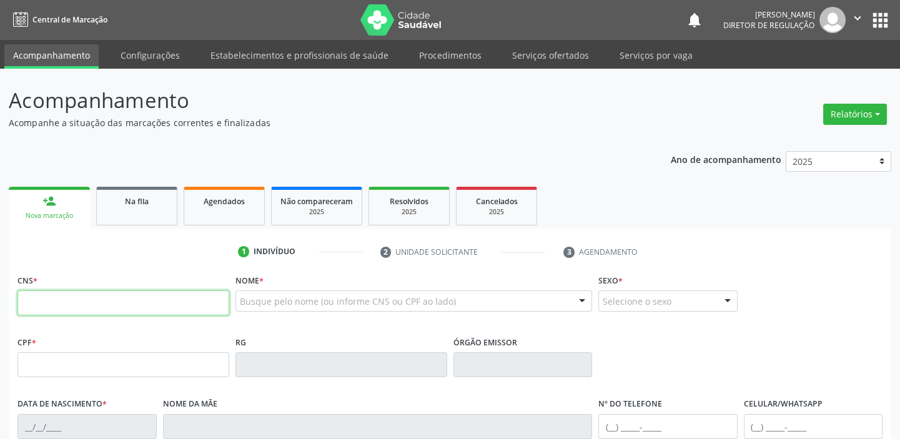
click at [93, 307] on input "text" at bounding box center [123, 302] width 212 height 25
type input "702 4085 1571 5020"
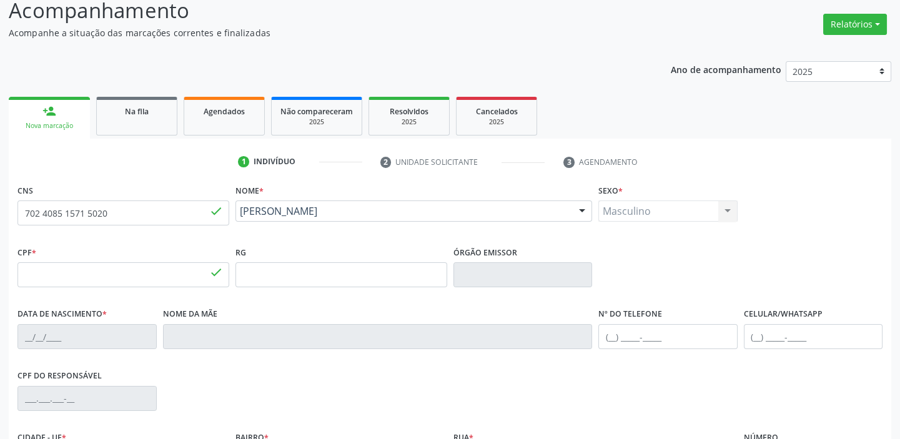
type input "151.519.483-34"
type input "05[DATE]"
type input "[PERSON_NAME]"
type input "[PHONE_NUMBER]"
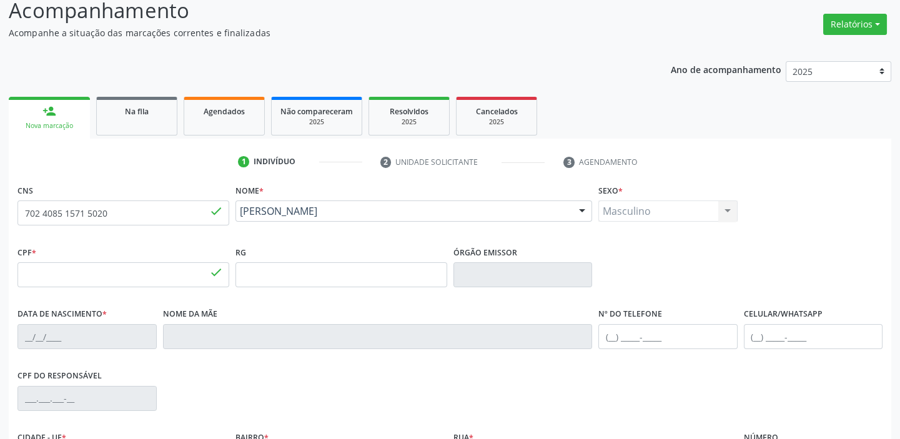
type input "833.882.813-00"
type input "S/N"
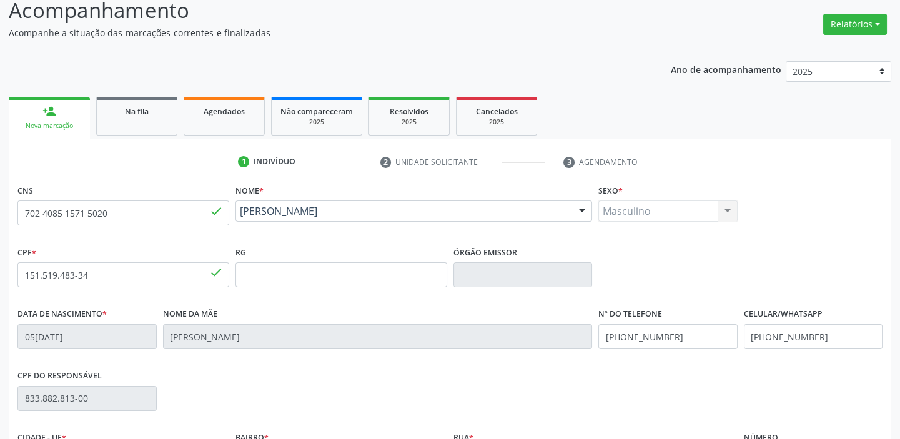
scroll to position [237, 0]
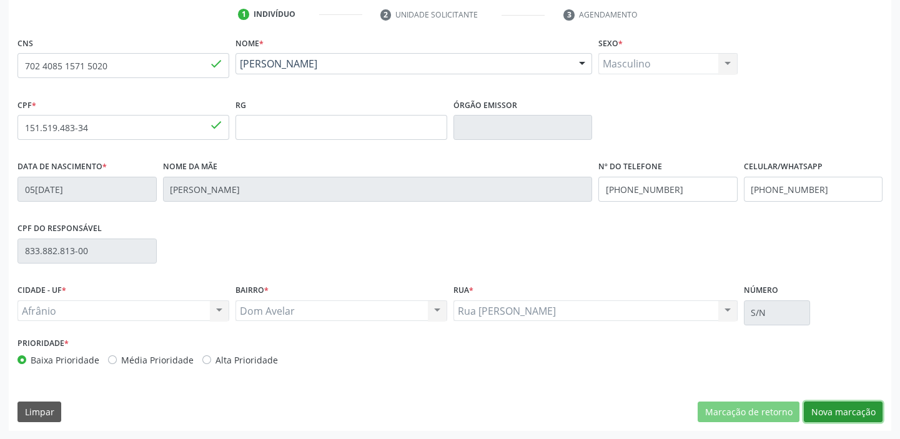
click at [817, 406] on button "Nova marcação" at bounding box center [843, 412] width 79 height 21
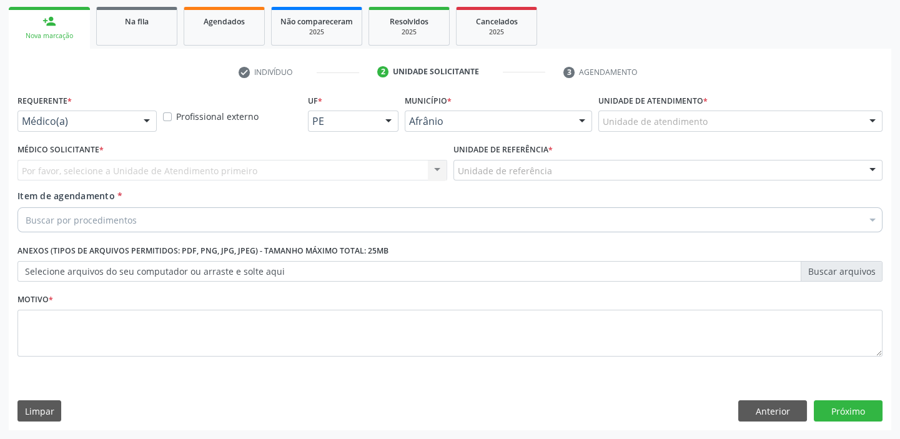
scroll to position [179, 0]
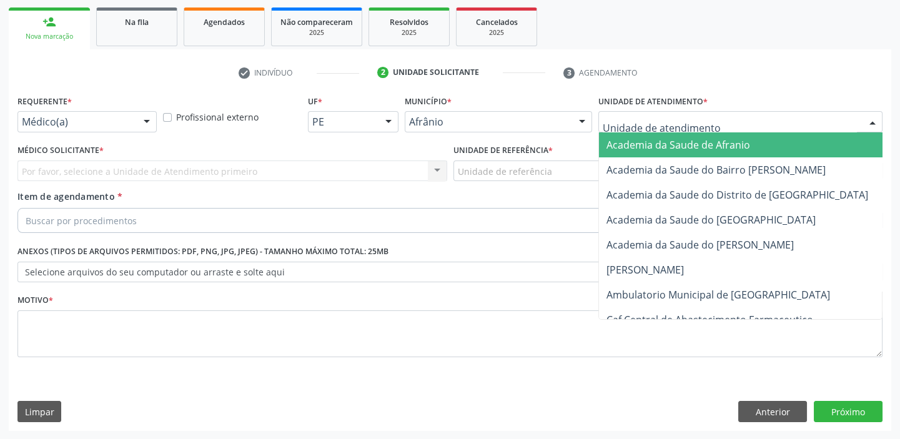
drag, startPoint x: 622, startPoint y: 125, endPoint x: 647, endPoint y: 239, distance: 116.5
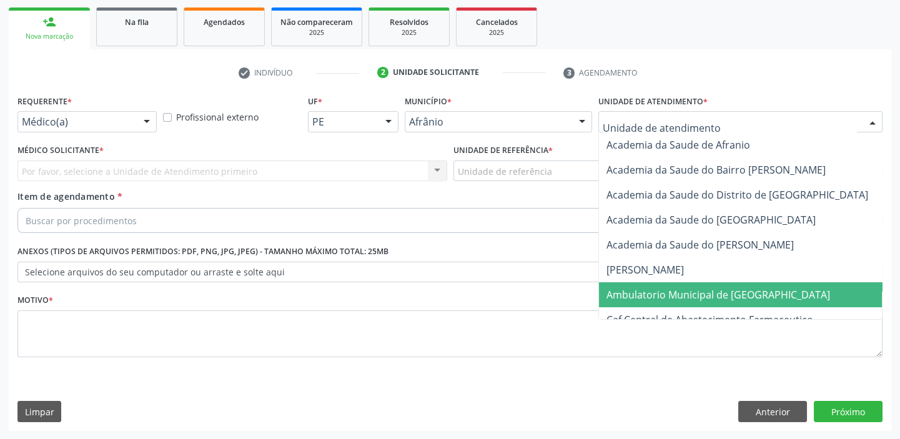
click at [655, 296] on span "Ambulatorio Municipal de [GEOGRAPHIC_DATA]" at bounding box center [719, 295] width 224 height 14
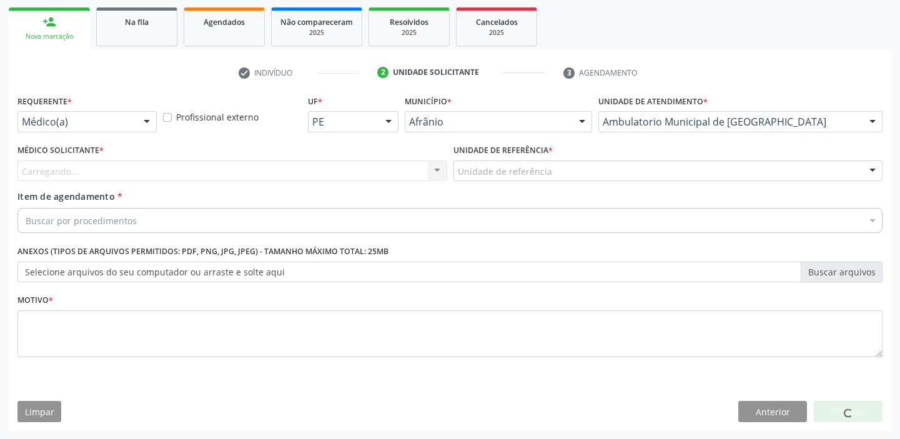
drag, startPoint x: 487, startPoint y: 175, endPoint x: 487, endPoint y: 182, distance: 6.9
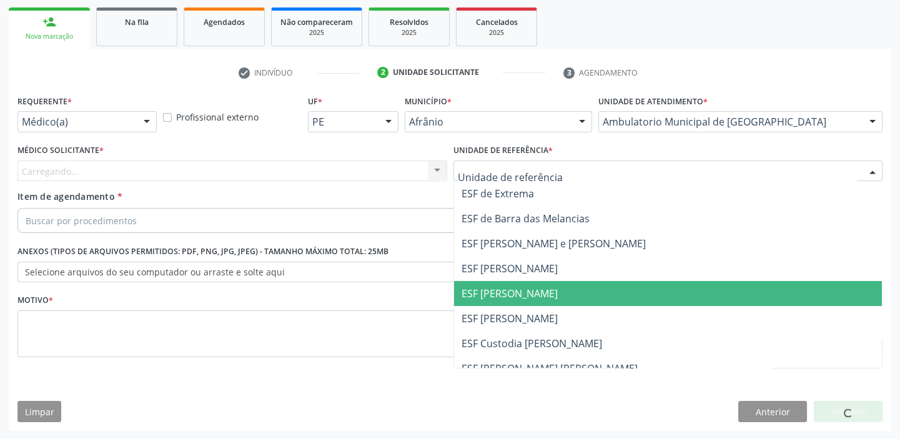
click at [502, 287] on span "ESF [PERSON_NAME]" at bounding box center [510, 294] width 96 height 14
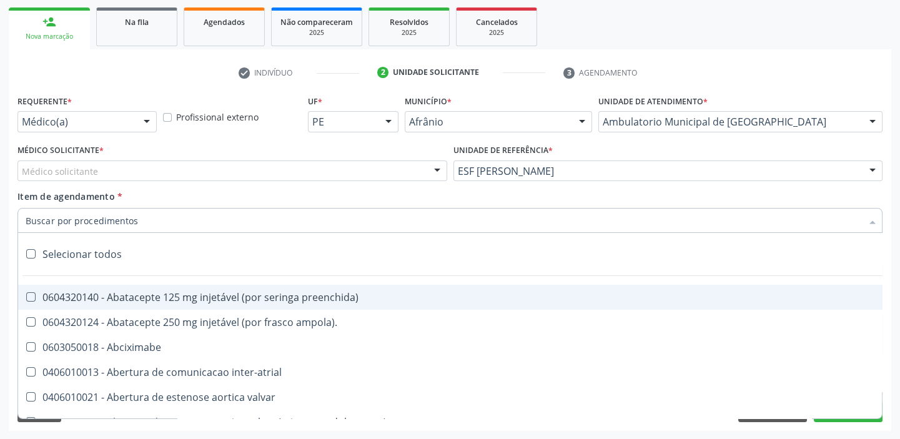
click at [66, 177] on div "Médico solicitante" at bounding box center [232, 171] width 430 height 21
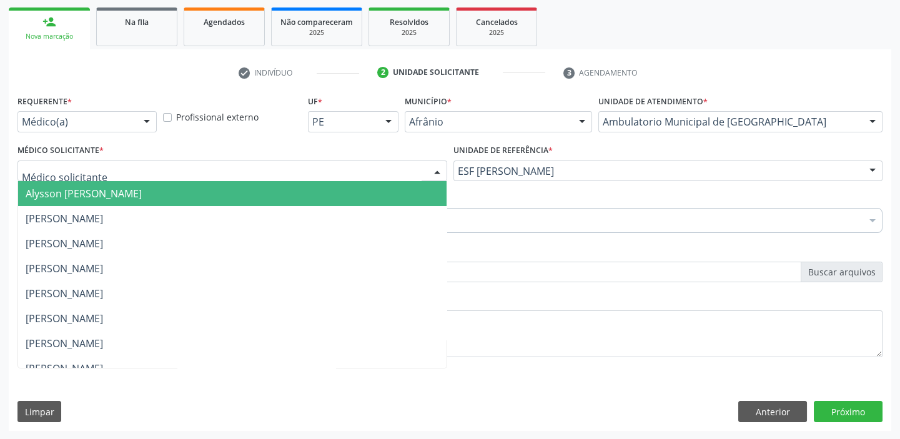
click at [63, 198] on span "Alysson [PERSON_NAME]" at bounding box center [84, 194] width 116 height 14
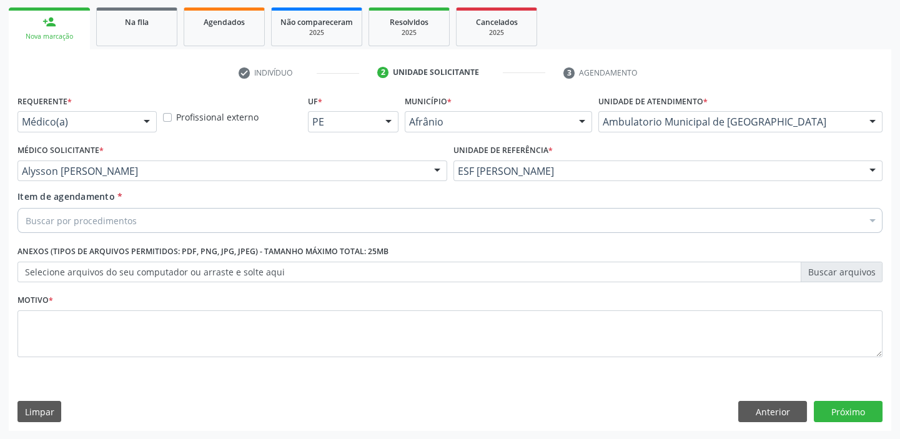
click at [52, 234] on div "Item de agendamento * Buscar por procedimentos Selecionar todos 0604320140 - Ab…" at bounding box center [449, 214] width 871 height 48
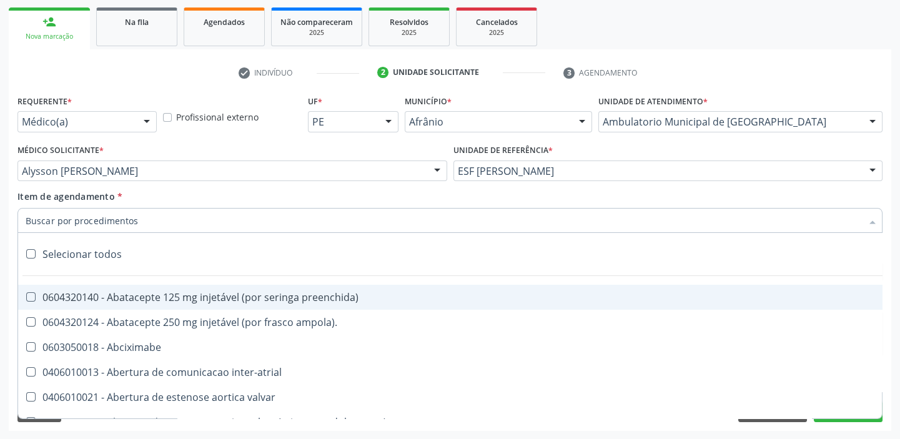
paste input "HOLTER"
type input "HOLTER"
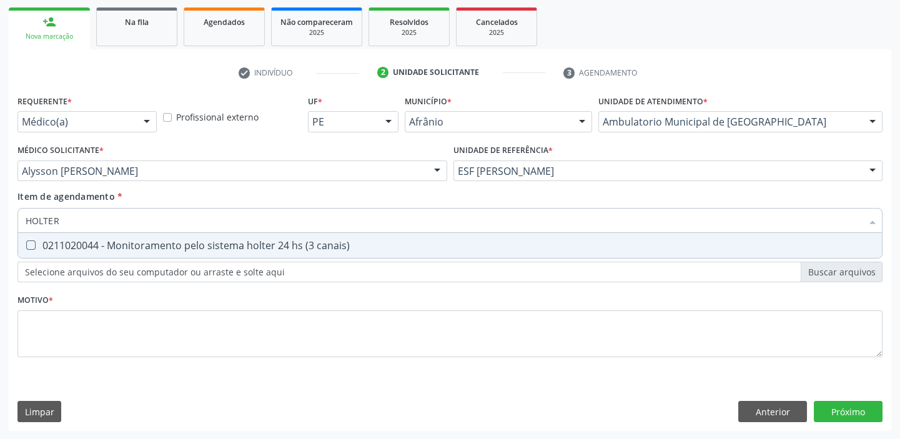
click at [93, 245] on div "0211020044 - Monitoramento pelo sistema holter 24 hs (3 canais)" at bounding box center [450, 246] width 849 height 10
checkbox canais\) "true"
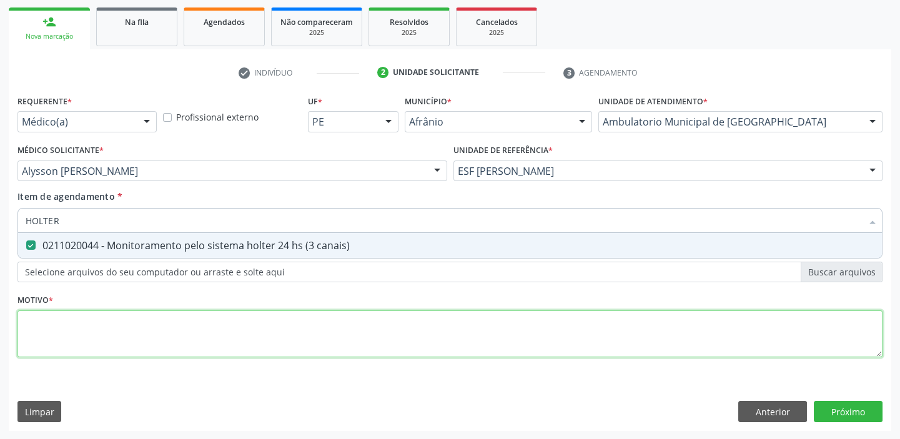
click at [46, 329] on div "Requerente * Médico(a) Médico(a) Enfermeiro(a) Paciente Nenhum resultado encont…" at bounding box center [449, 233] width 865 height 283
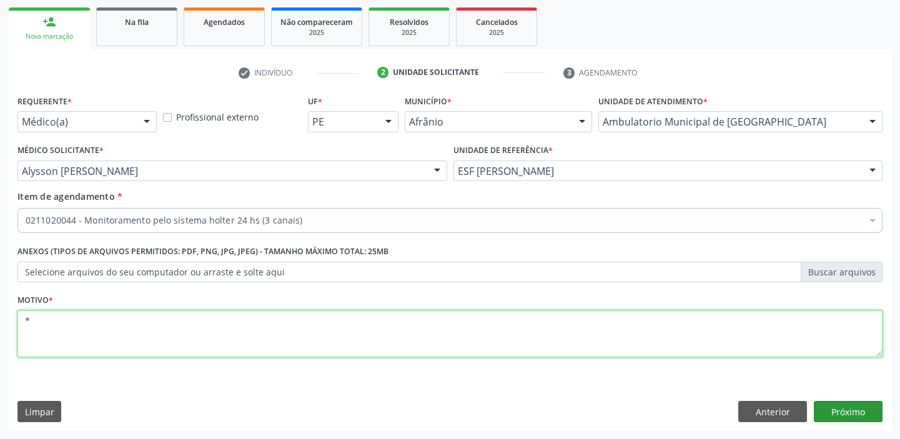
type textarea "*"
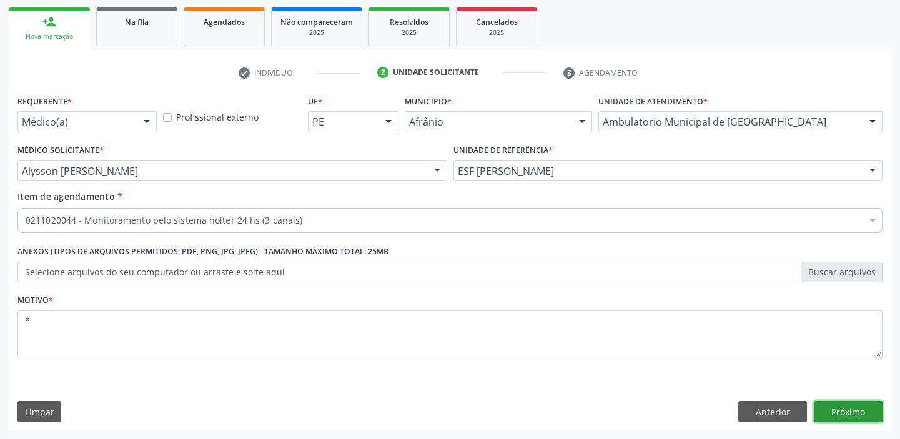
click at [846, 407] on button "Próximo" at bounding box center [848, 411] width 69 height 21
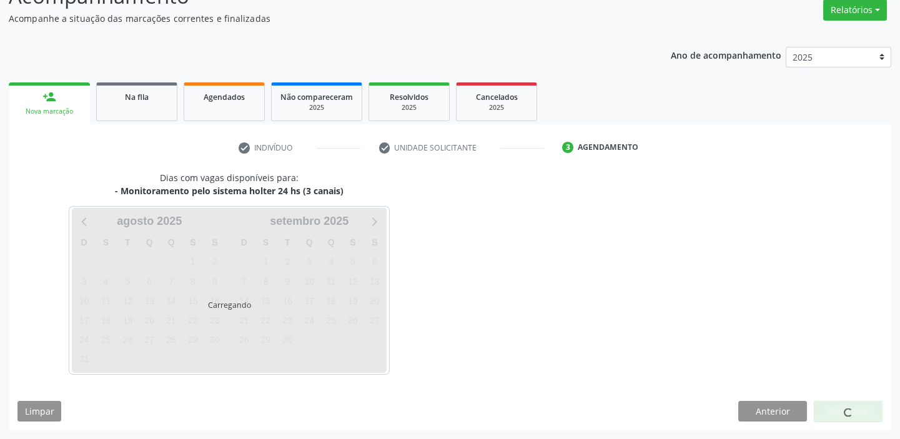
scroll to position [104, 0]
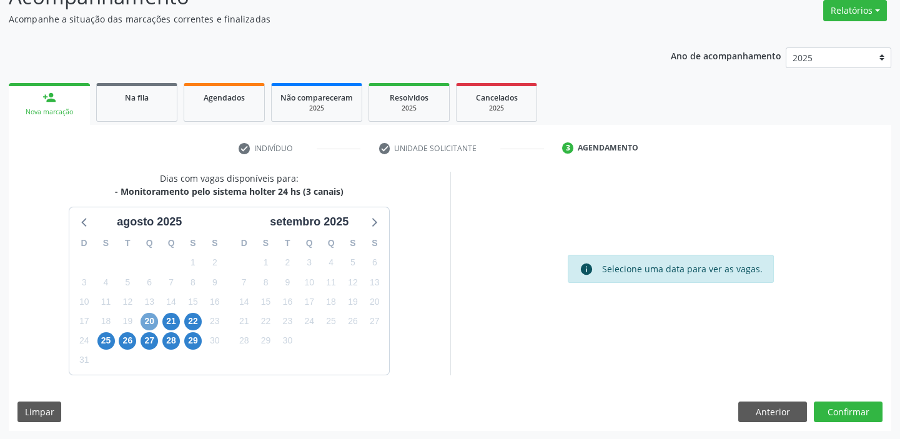
click at [151, 322] on span "20" at bounding box center [149, 321] width 17 height 17
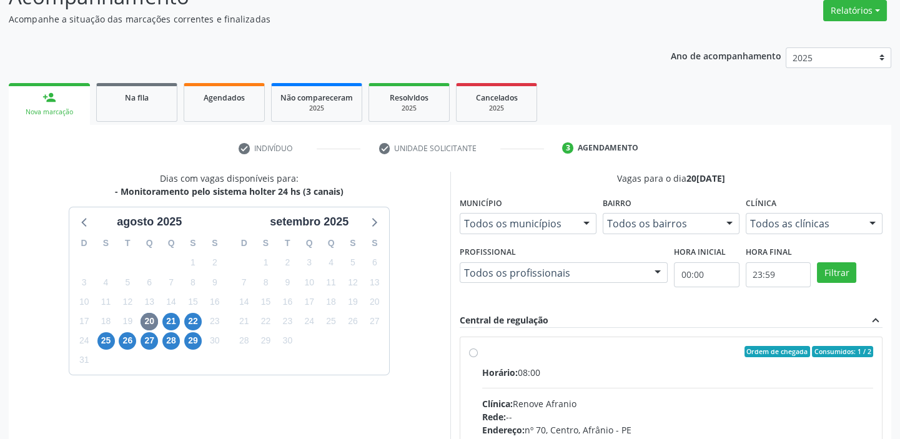
click at [478, 357] on input "Ordem de chegada Consumidos: 1 / 2 Horário: 08:00 Clínica: Renove Afranio Rede:…" at bounding box center [473, 351] width 9 height 11
radio input "true"
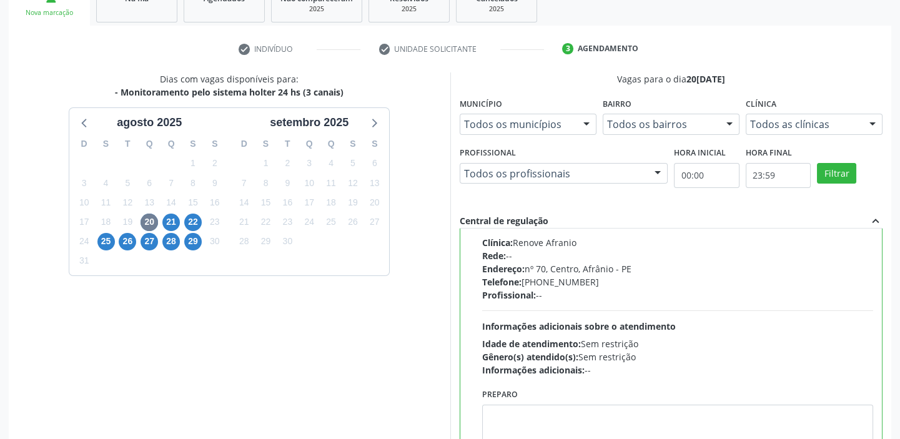
scroll to position [306, 0]
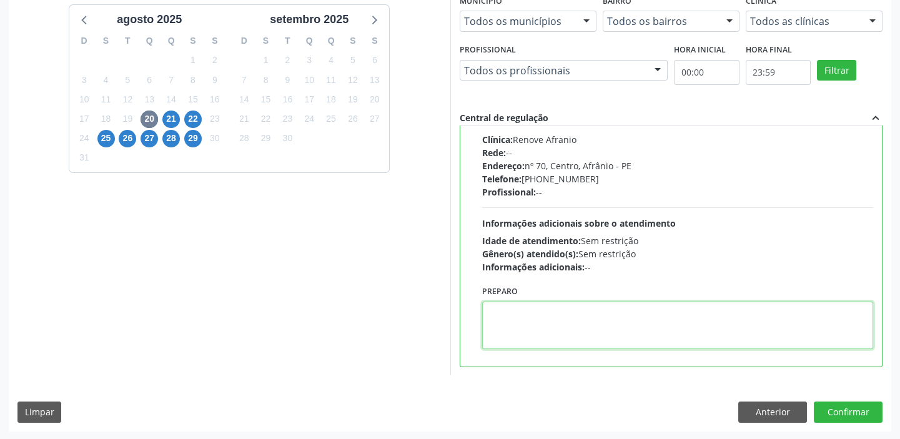
click at [575, 318] on textarea at bounding box center [678, 325] width 392 height 47
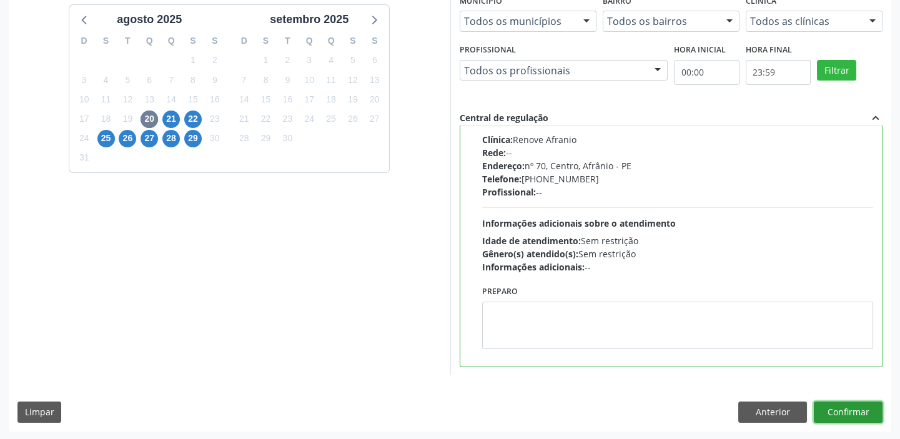
click at [837, 403] on button "Confirmar" at bounding box center [848, 412] width 69 height 21
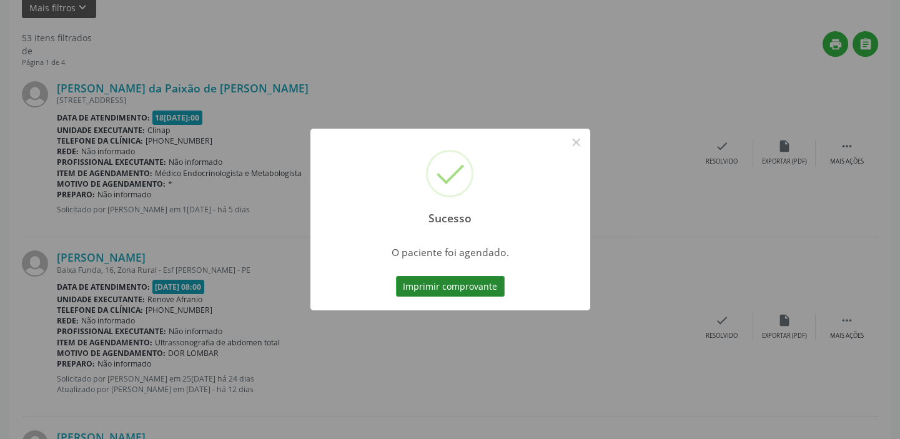
scroll to position [0, 0]
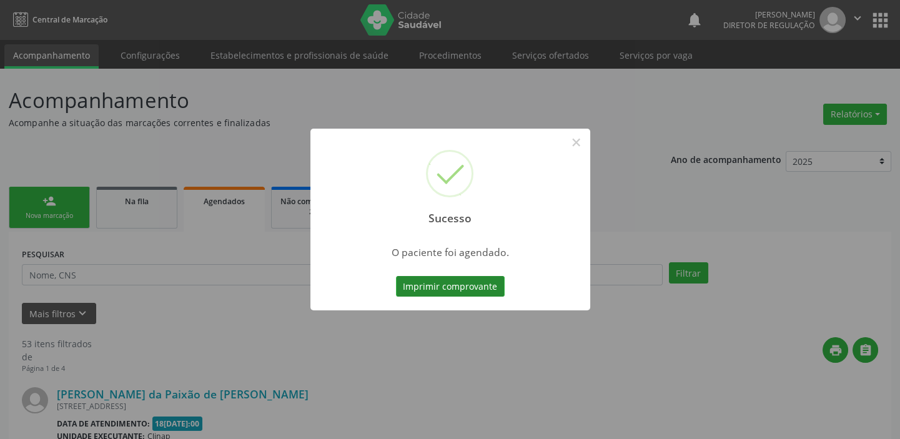
click at [456, 292] on button "Imprimir comprovante" at bounding box center [450, 286] width 109 height 21
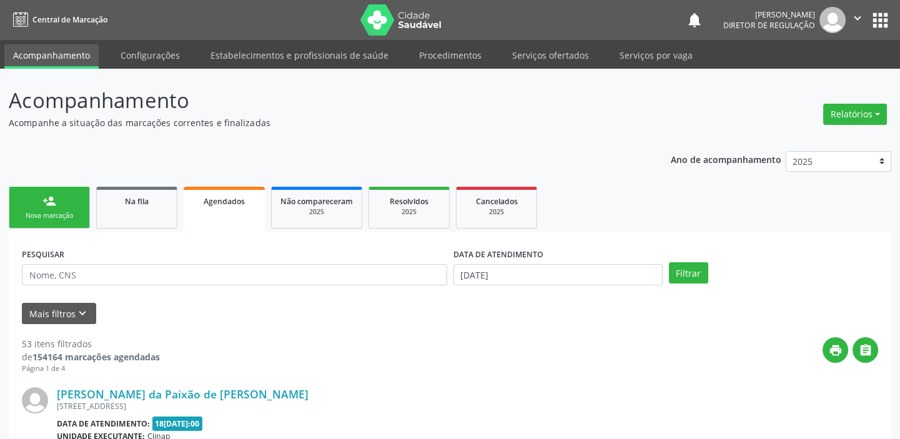
click at [50, 208] on link "person_add Nova marcação" at bounding box center [49, 208] width 81 height 42
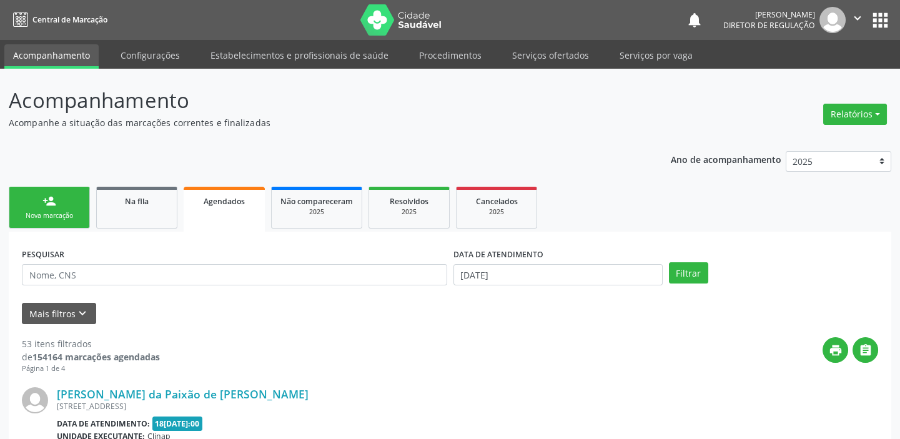
click at [50, 208] on link "person_add Nova marcação" at bounding box center [49, 208] width 81 height 42
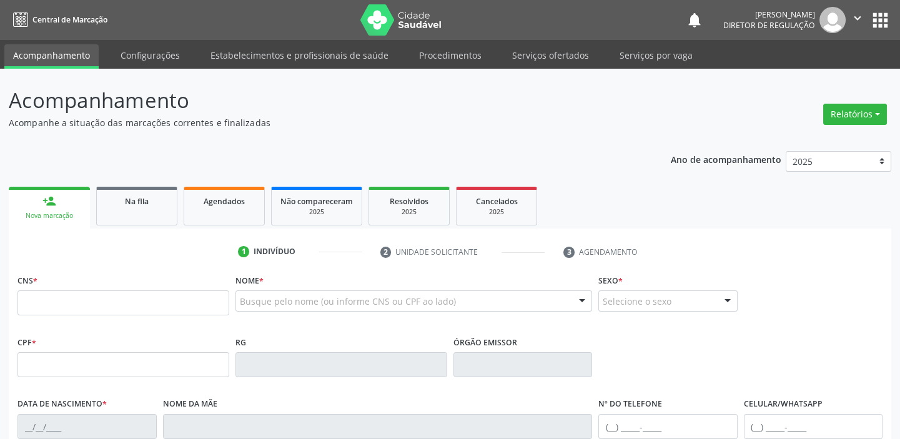
drag, startPoint x: 83, startPoint y: 287, endPoint x: 82, endPoint y: 299, distance: 12.5
click at [83, 295] on div "CNS *" at bounding box center [123, 293] width 212 height 44
click at [82, 299] on input "text" at bounding box center [123, 302] width 212 height 25
type input "708 5063 7070 6677"
type input "04[DATE]"
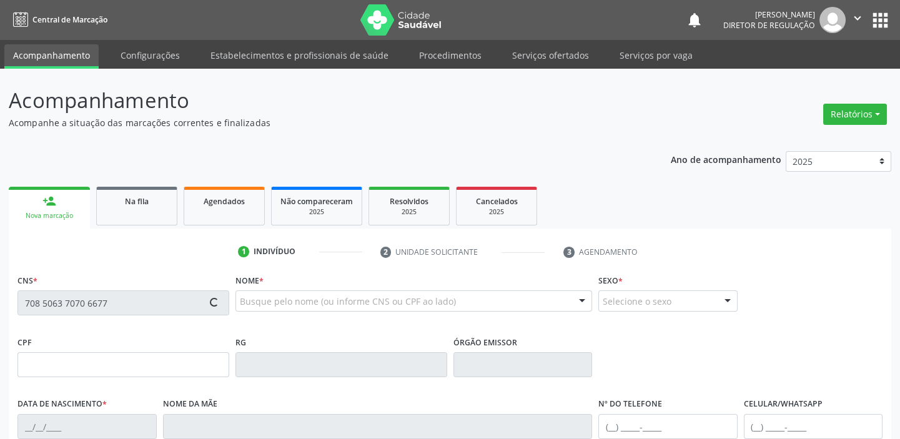
type input "[PERSON_NAME] Purificaçaõ Feitosa"
type input "[PHONE_NUMBER]"
type input "S/N"
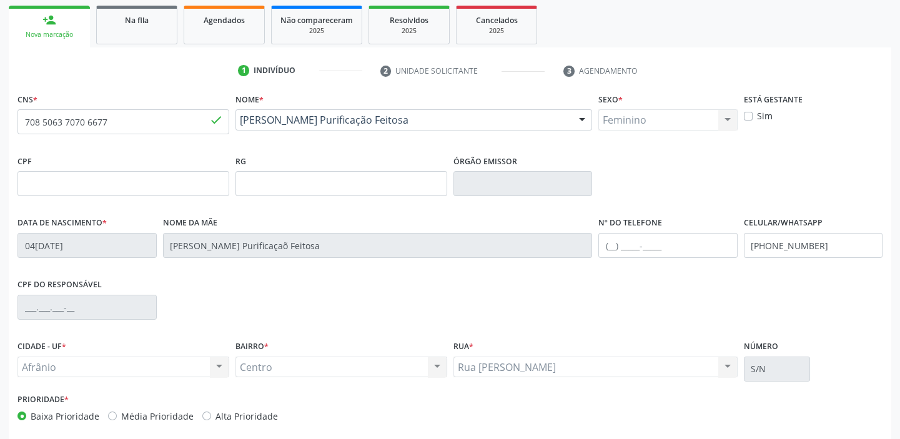
scroll to position [237, 0]
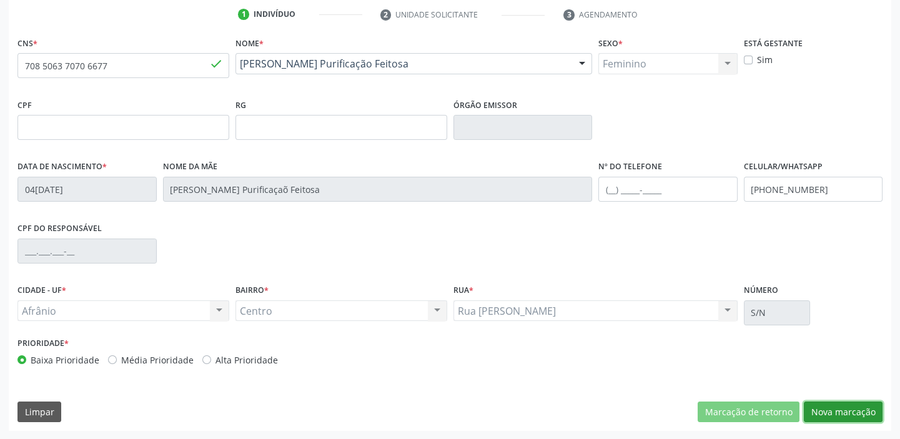
click at [824, 414] on button "Nova marcação" at bounding box center [843, 412] width 79 height 21
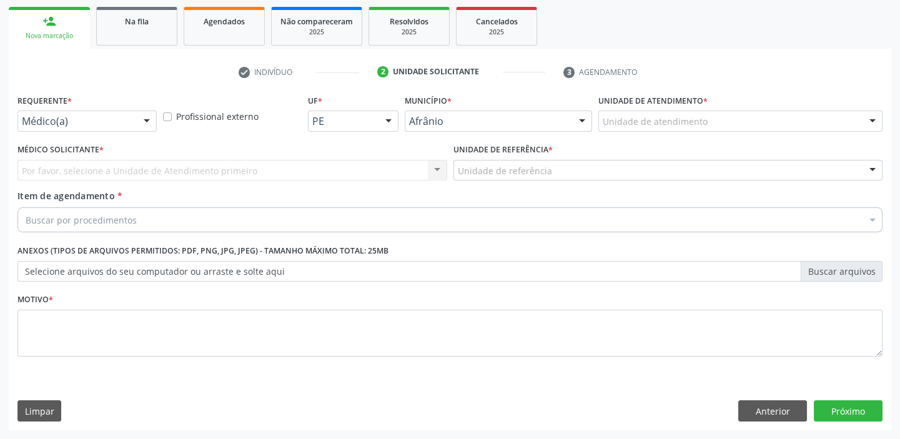
scroll to position [179, 0]
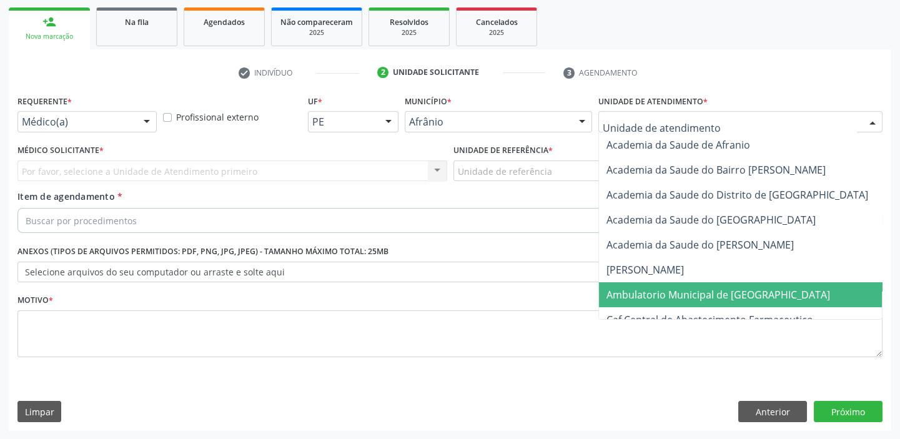
click at [678, 286] on span "Ambulatorio Municipal de [GEOGRAPHIC_DATA]" at bounding box center [751, 294] width 305 height 25
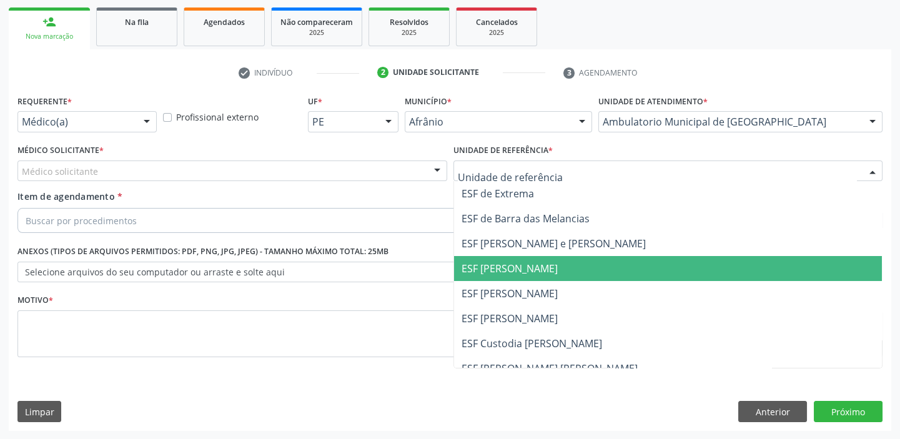
click at [511, 276] on span "ESF [PERSON_NAME]" at bounding box center [668, 268] width 429 height 25
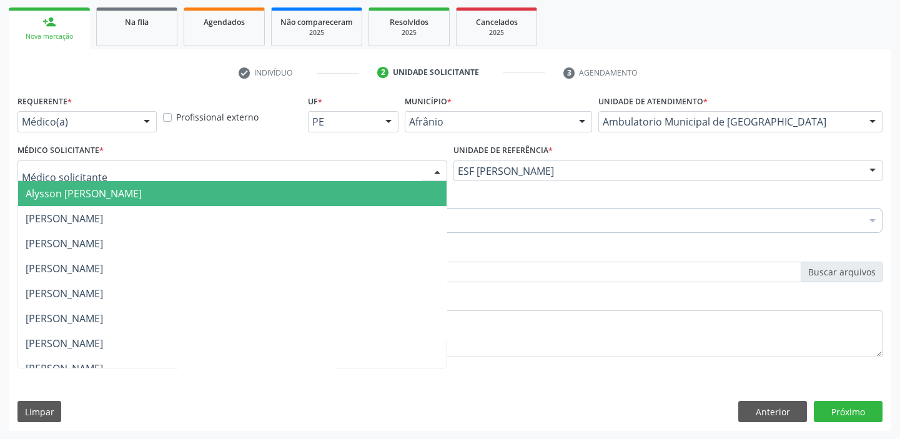
click at [79, 180] on div at bounding box center [232, 171] width 430 height 21
click at [78, 187] on span "Alysson [PERSON_NAME]" at bounding box center [84, 194] width 116 height 14
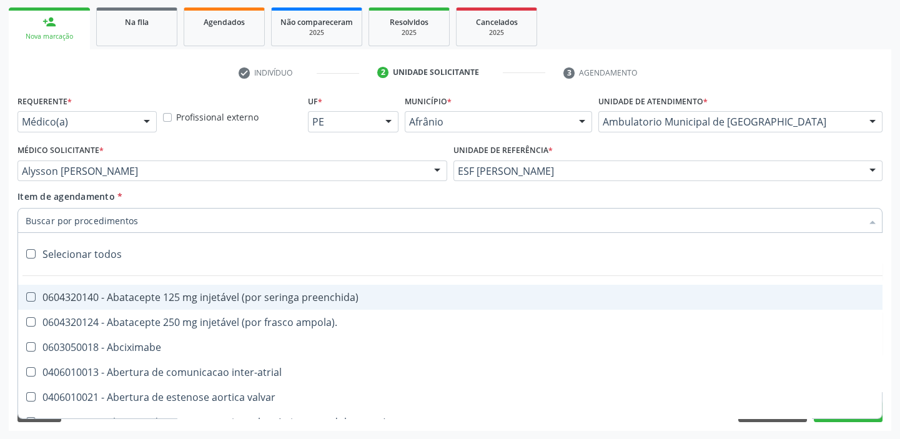
paste input "HOLTER"
type input "HOLTER"
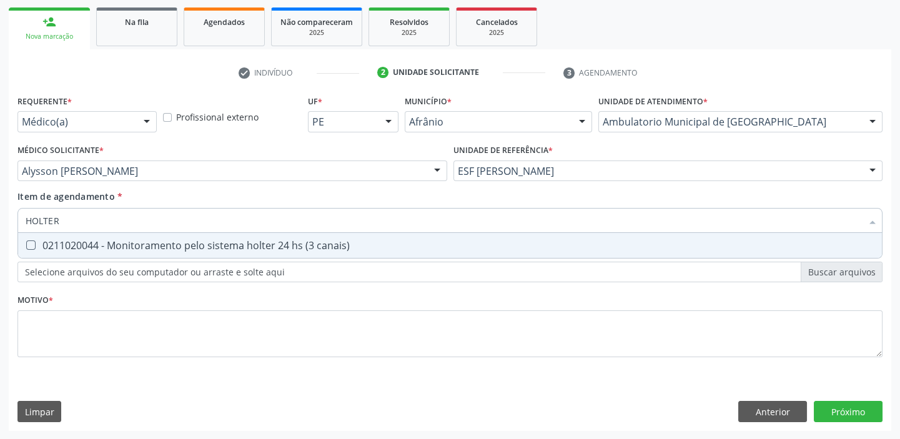
click at [64, 248] on div "0211020044 - Monitoramento pelo sistema holter 24 hs (3 canais)" at bounding box center [450, 246] width 849 height 10
checkbox canais\) "true"
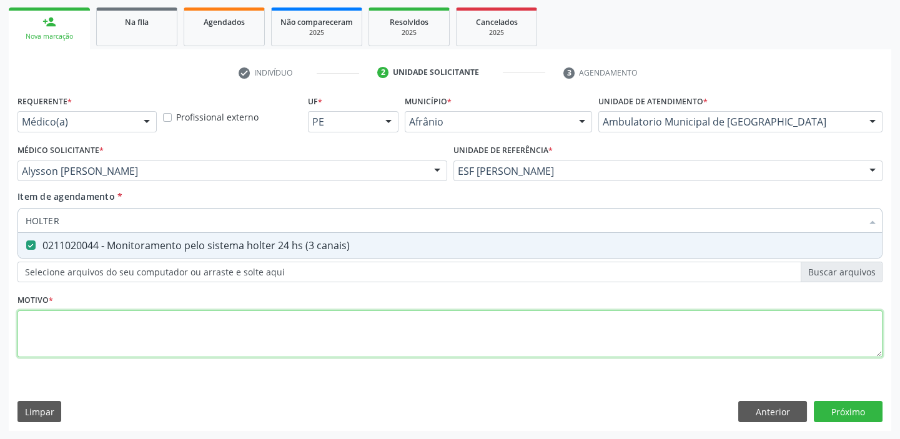
click at [54, 338] on div "Requerente * Médico(a) Médico(a) Enfermeiro(a) Paciente Nenhum resultado encont…" at bounding box center [449, 233] width 865 height 283
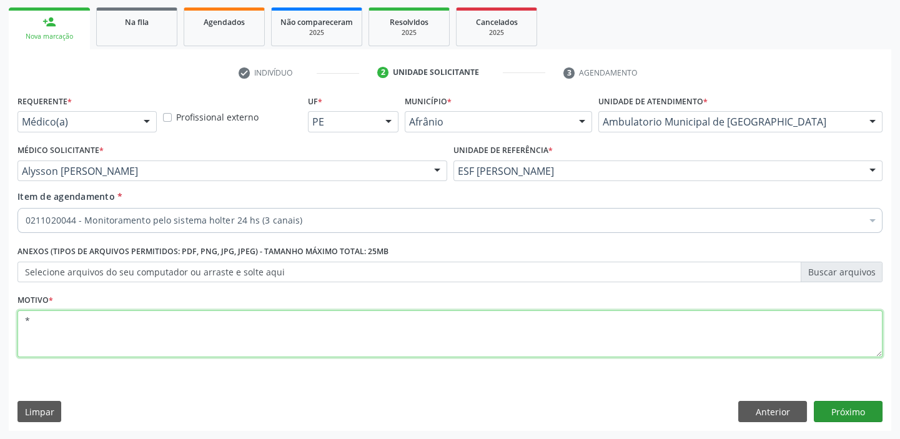
type textarea "*"
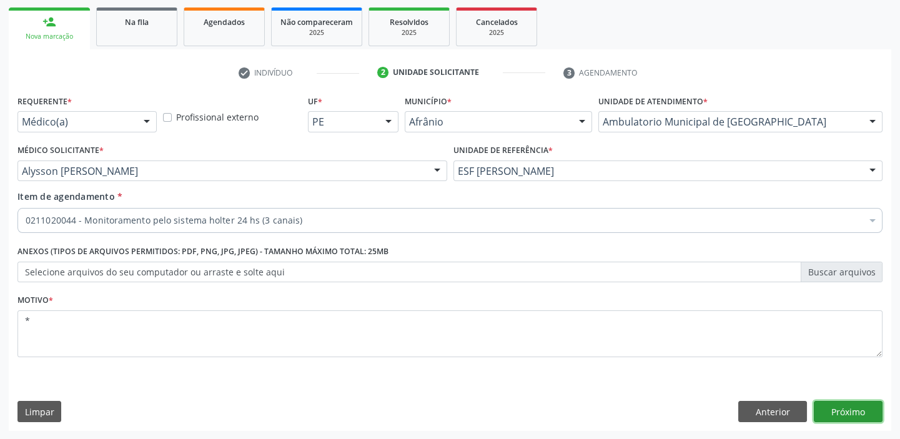
click at [829, 407] on button "Próximo" at bounding box center [848, 411] width 69 height 21
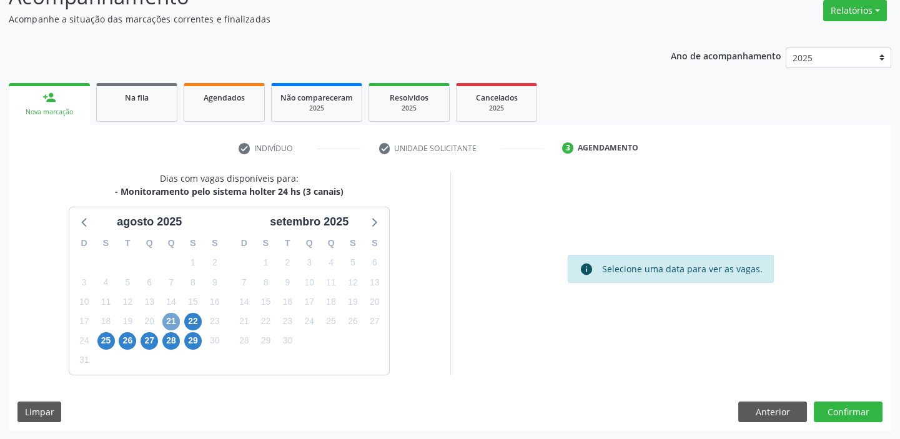
click at [174, 324] on span "21" at bounding box center [170, 321] width 17 height 17
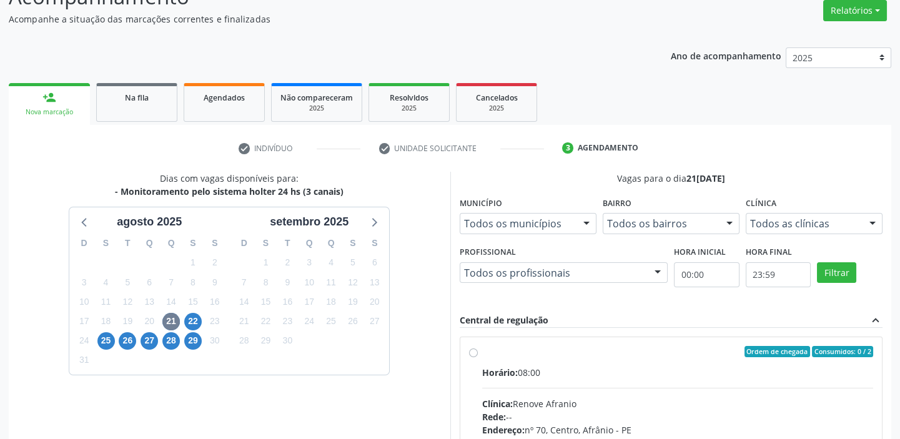
click at [478, 357] on input "Ordem de chegada Consumidos: 0 / 2 Horário: 08:00 Clínica: Renove Afranio Rede:…" at bounding box center [473, 351] width 9 height 11
radio input "true"
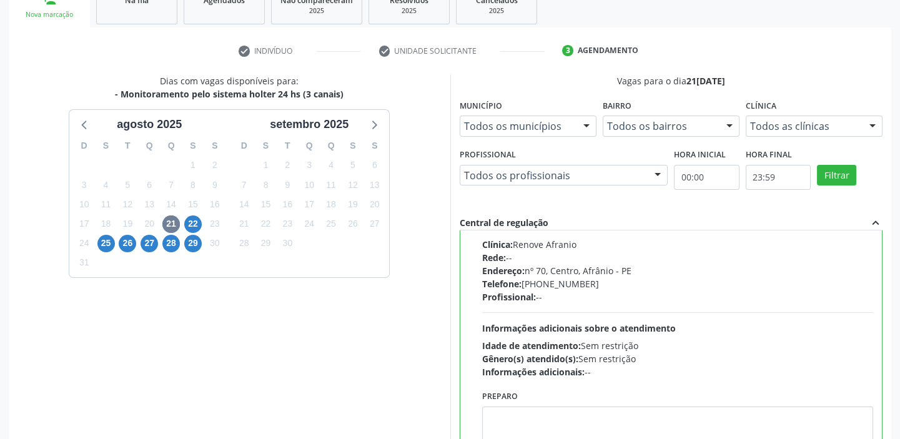
scroll to position [306, 0]
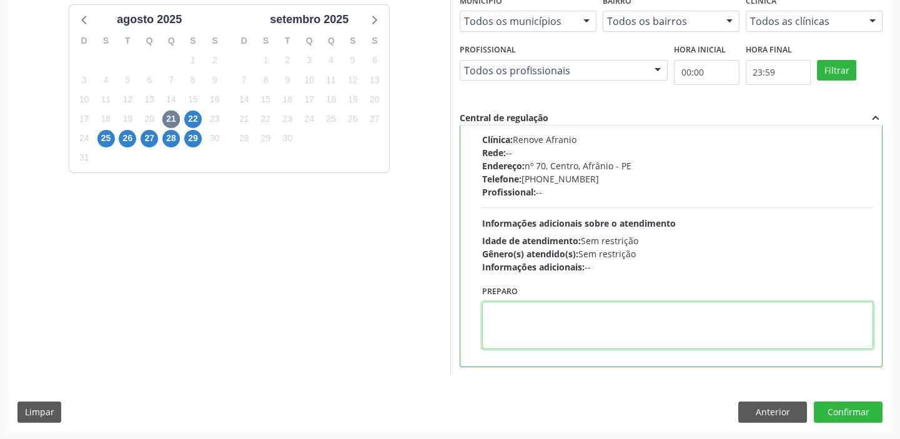
click at [554, 336] on textarea at bounding box center [678, 325] width 392 height 47
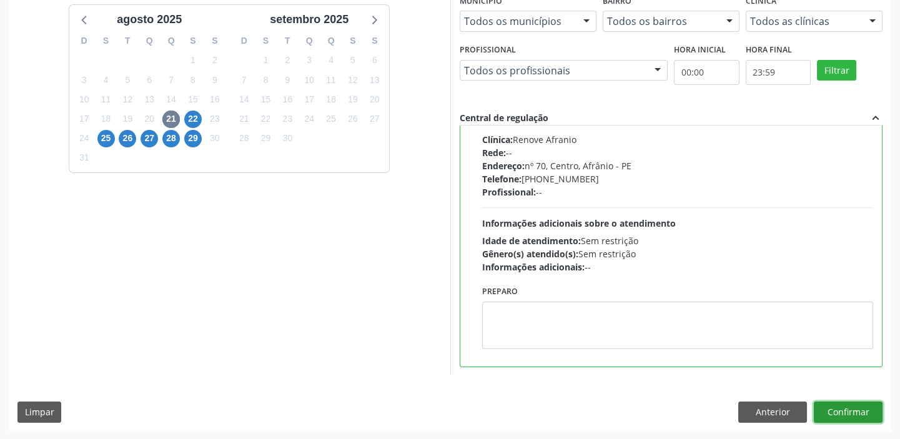
click at [825, 402] on button "Confirmar" at bounding box center [848, 412] width 69 height 21
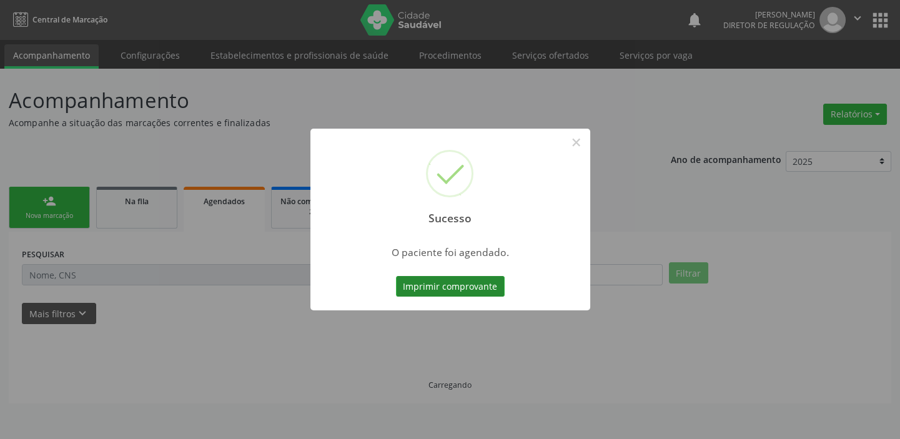
scroll to position [0, 0]
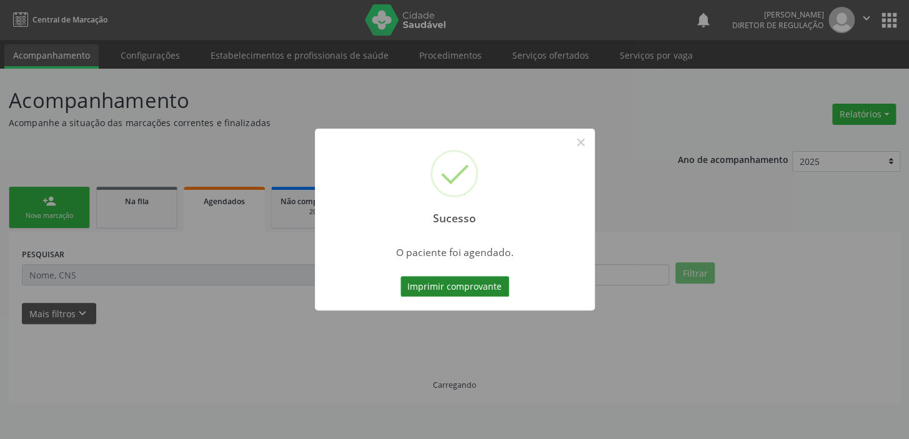
click at [460, 285] on button "Imprimir comprovante" at bounding box center [454, 286] width 109 height 21
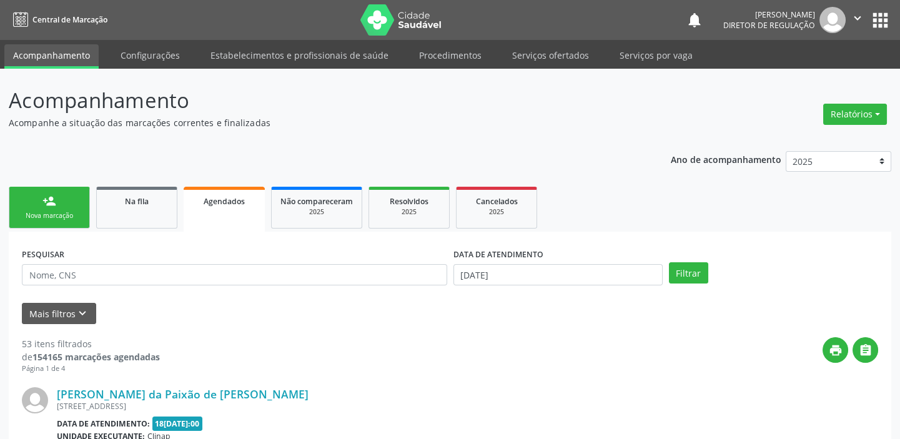
click at [51, 216] on div "Nova marcação" at bounding box center [49, 215] width 62 height 9
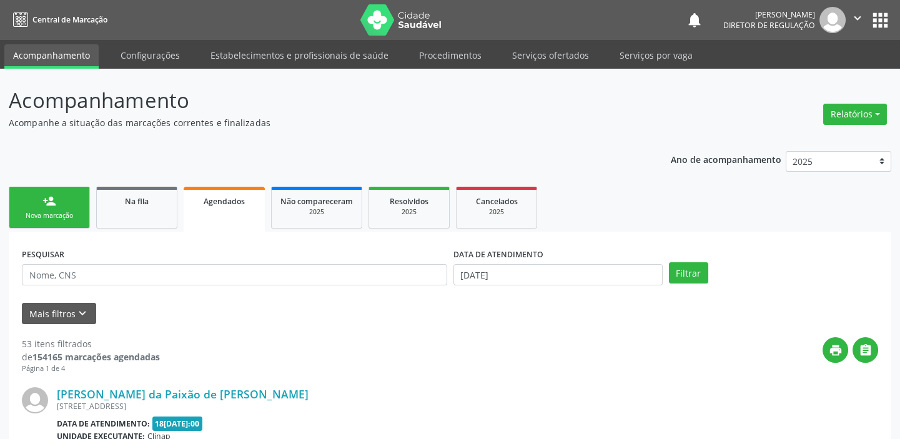
click at [51, 216] on div "Nova marcação" at bounding box center [49, 215] width 62 height 9
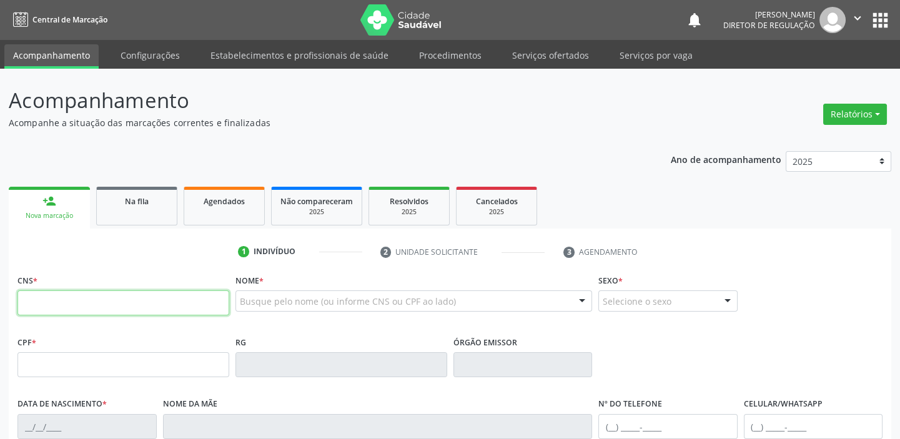
click at [74, 294] on input "text" at bounding box center [123, 302] width 212 height 25
type input "704 6046 1449 0427"
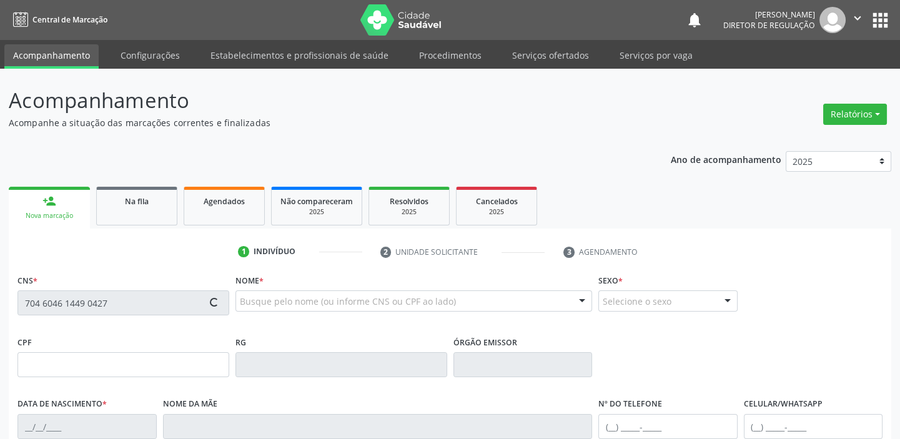
type input "398.257.604-00"
type input "1[DATE]"
type input "[PERSON_NAME] da Conceião"
type input "[PHONE_NUMBER]"
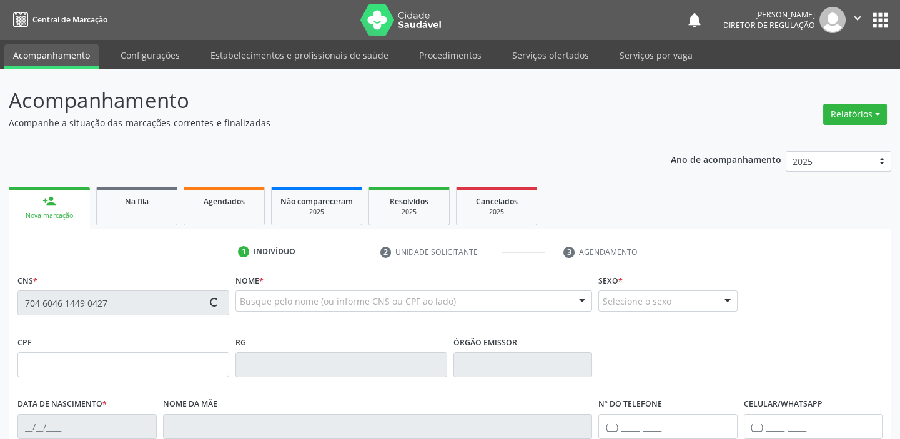
type input "S/N"
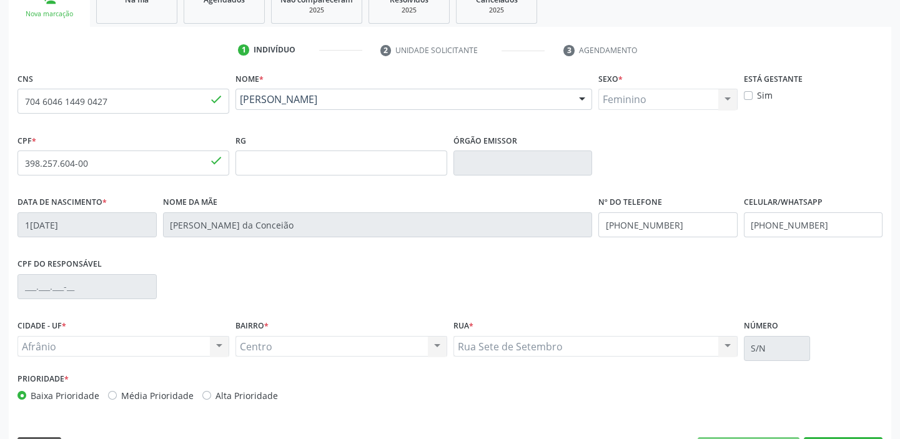
scroll to position [237, 0]
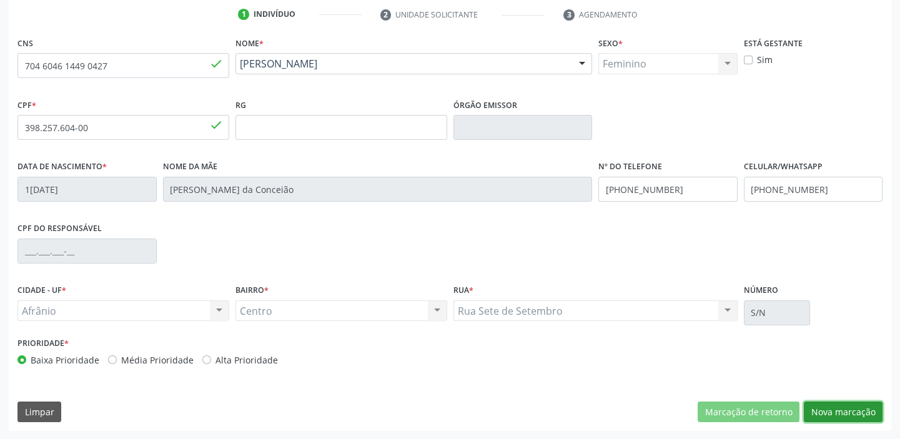
click at [830, 419] on button "Nova marcação" at bounding box center [843, 412] width 79 height 21
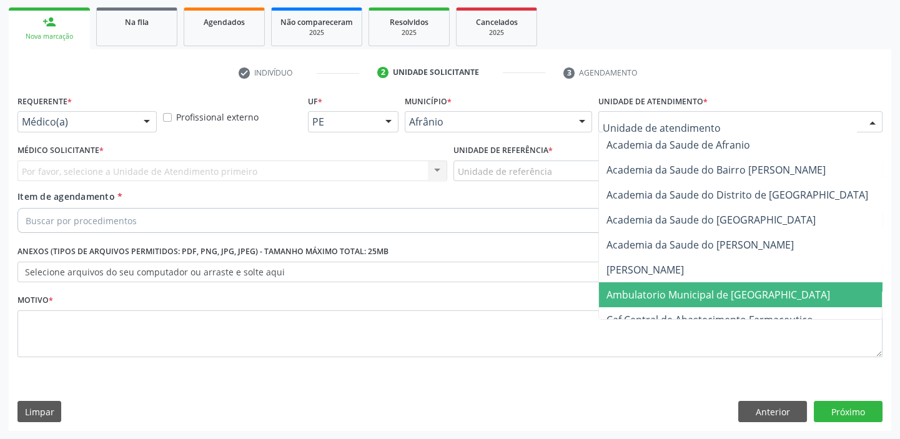
click at [632, 299] on span "Ambulatorio Municipal de [GEOGRAPHIC_DATA]" at bounding box center [719, 295] width 224 height 14
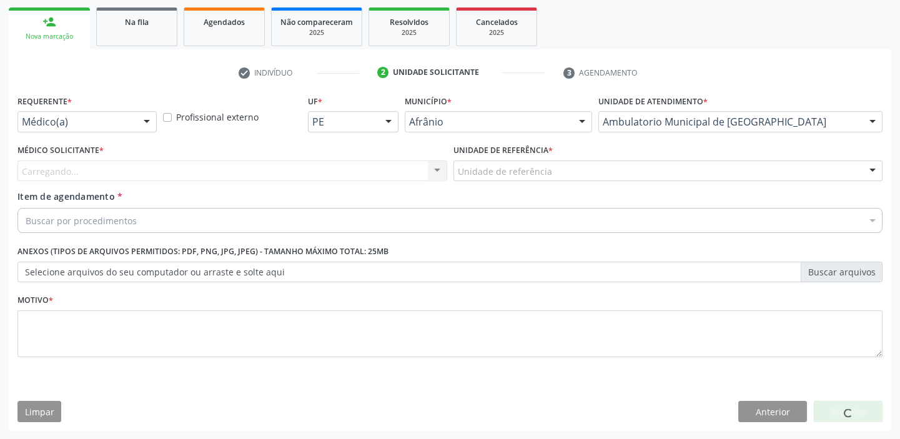
click at [449, 159] on div "Médico Solicitante * [GEOGRAPHIC_DATA]... Nenhum resultado encontrado para: " "…" at bounding box center [232, 165] width 436 height 49
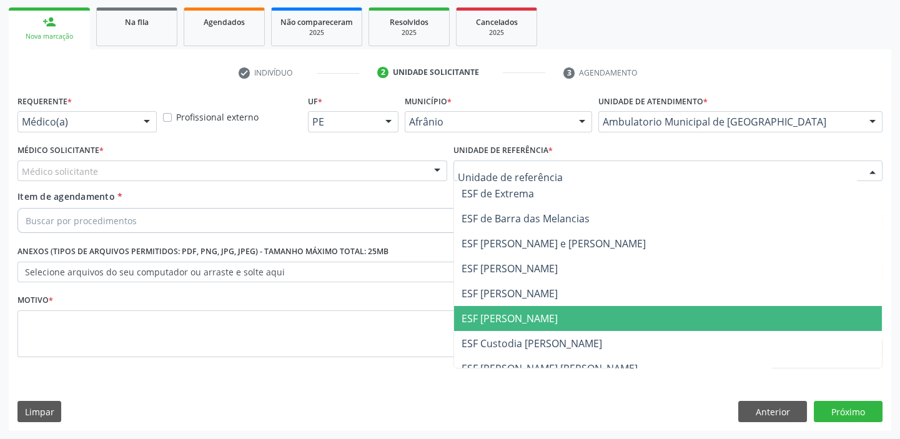
click at [487, 312] on span "ESF [PERSON_NAME]" at bounding box center [510, 319] width 96 height 14
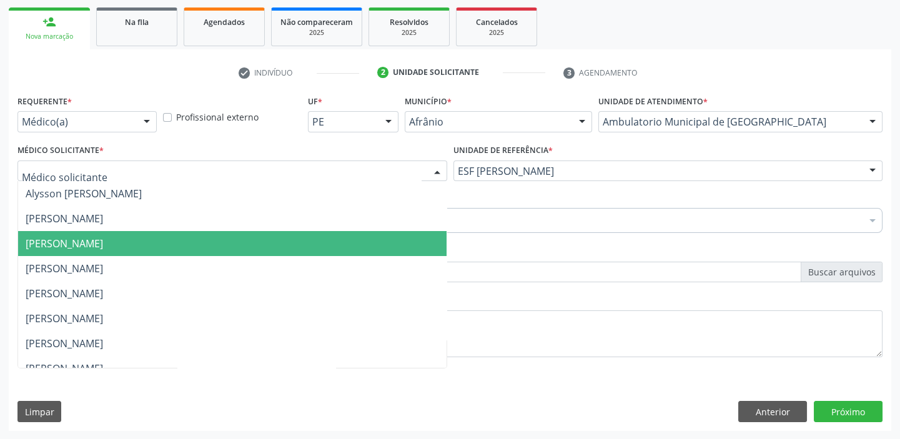
click at [90, 232] on span "[PERSON_NAME]" at bounding box center [232, 243] width 429 height 25
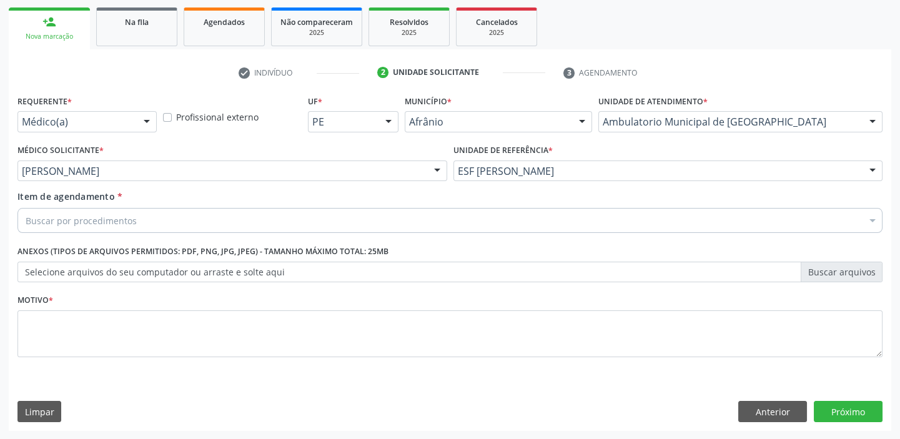
click at [67, 249] on label "Anexos (Tipos de arquivos permitidos: PDF, PNG, JPG, JPEG) - Tamanho máximo tot…" at bounding box center [202, 251] width 371 height 19
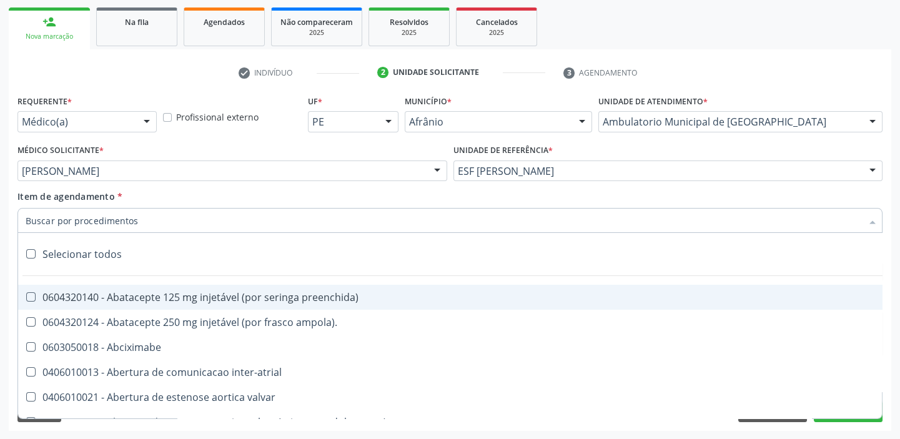
paste input "HOLTER"
type input "HOLTER"
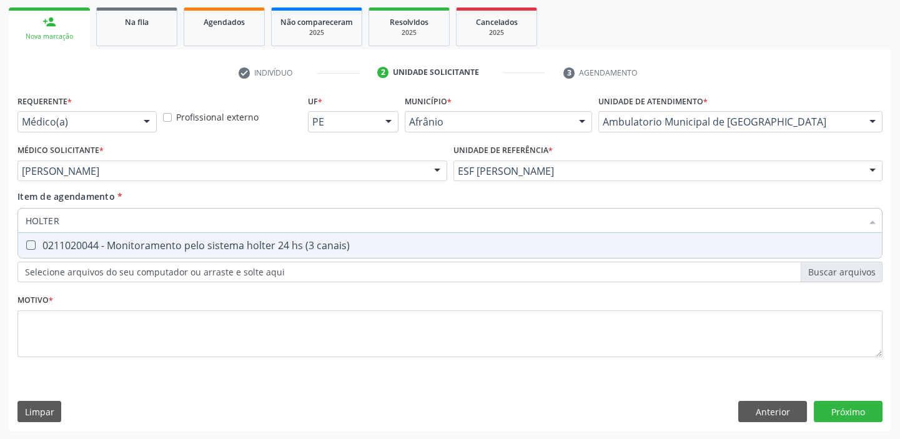
click at [104, 242] on div "0211020044 - Monitoramento pelo sistema holter 24 hs (3 canais)" at bounding box center [450, 246] width 849 height 10
checkbox canais\) "true"
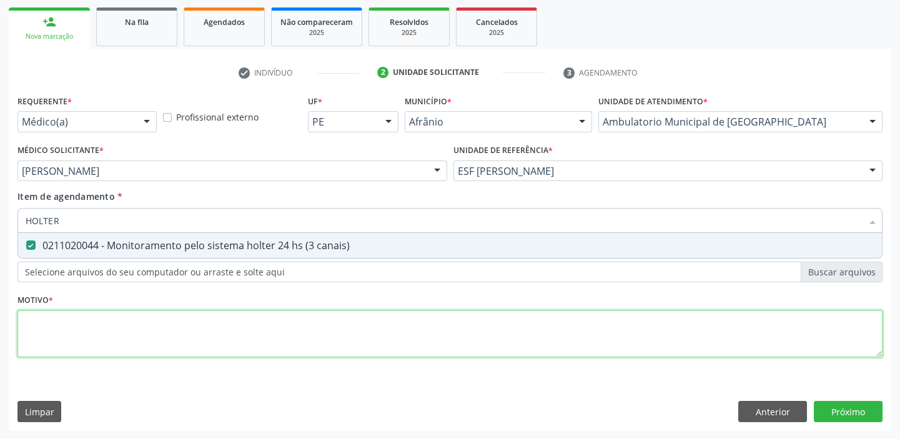
click at [84, 319] on div "Requerente * Médico(a) Médico(a) Enfermeiro(a) Paciente Nenhum resultado encont…" at bounding box center [449, 233] width 865 height 283
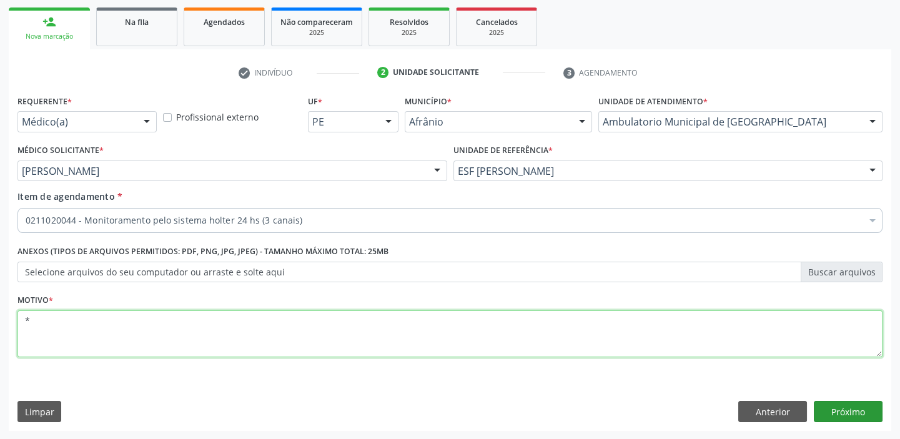
type textarea "*"
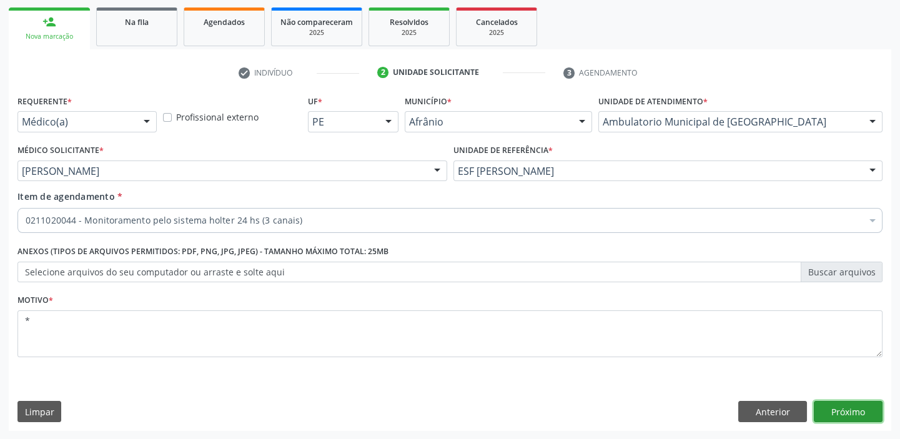
click at [844, 413] on button "Próximo" at bounding box center [848, 411] width 69 height 21
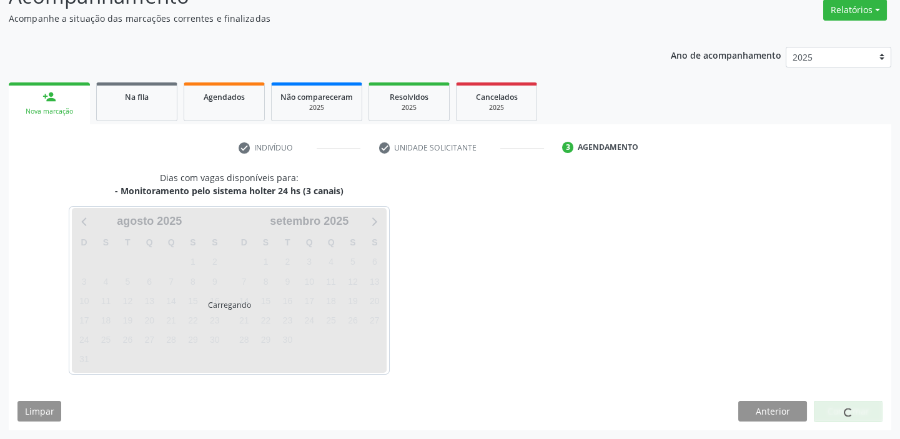
scroll to position [104, 0]
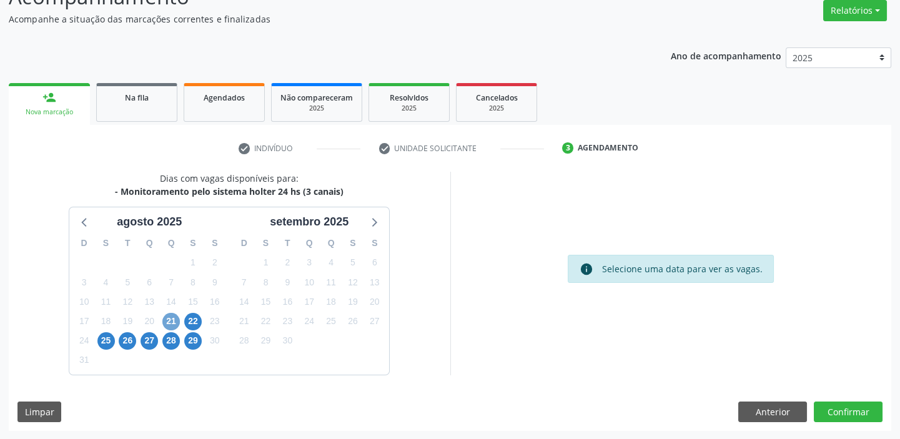
click at [167, 319] on span "21" at bounding box center [170, 321] width 17 height 17
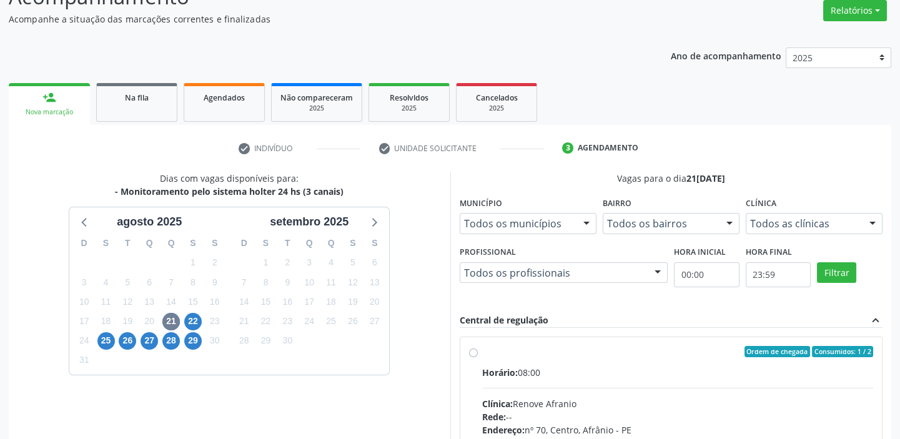
click at [478, 357] on input "Ordem de chegada Consumidos: 1 / 2 Horário: 08:00 Clínica: Renove Afranio Rede:…" at bounding box center [473, 351] width 9 height 11
radio input "true"
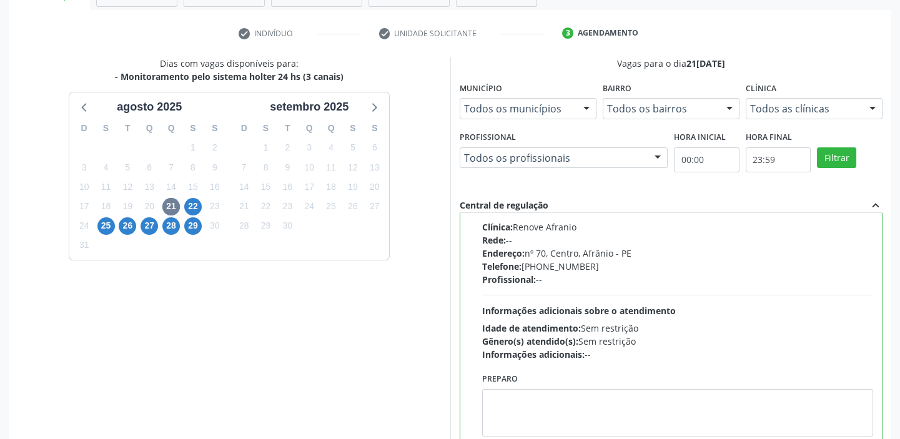
scroll to position [306, 0]
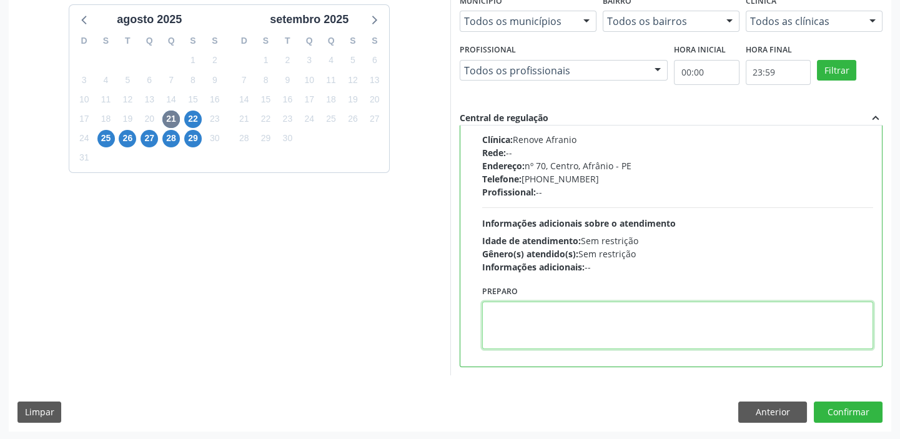
click at [564, 336] on textarea at bounding box center [678, 325] width 392 height 47
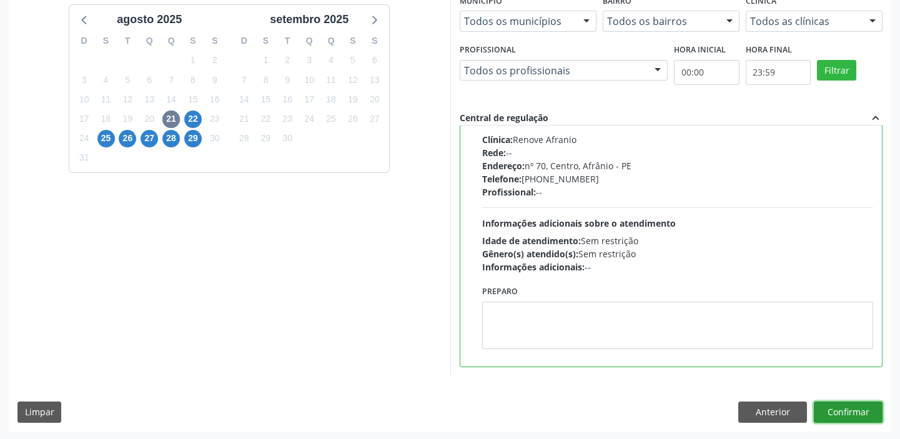
click at [847, 410] on button "Confirmar" at bounding box center [848, 412] width 69 height 21
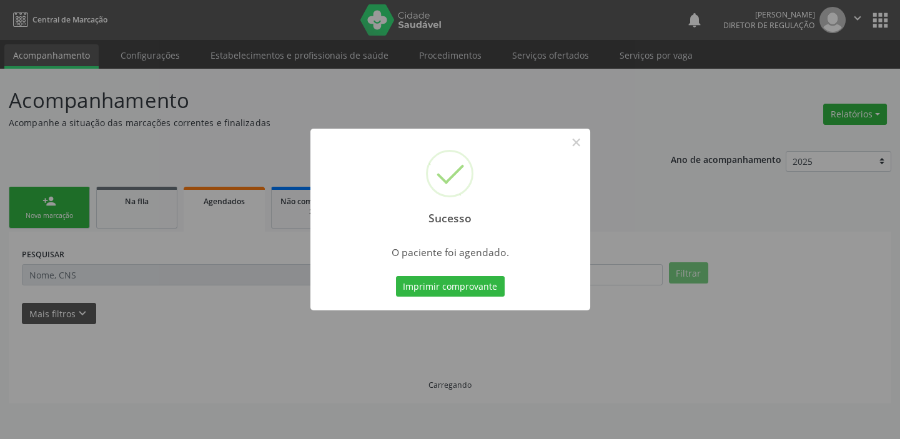
scroll to position [0, 0]
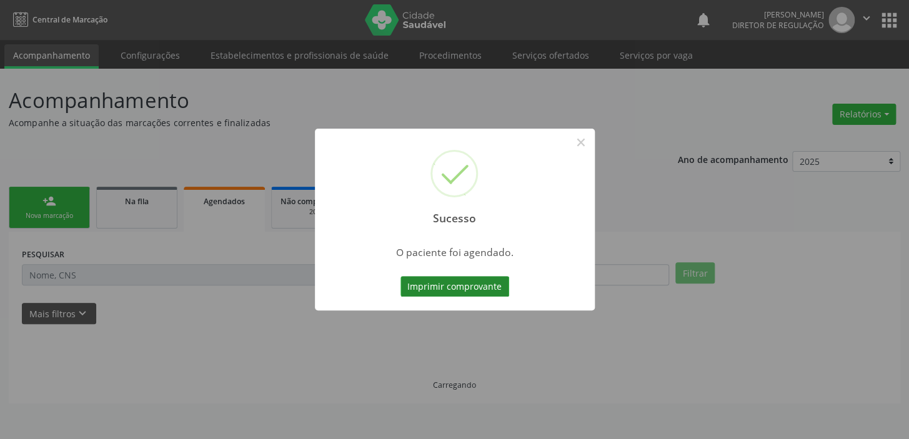
click at [449, 277] on button "Imprimir comprovante" at bounding box center [454, 286] width 109 height 21
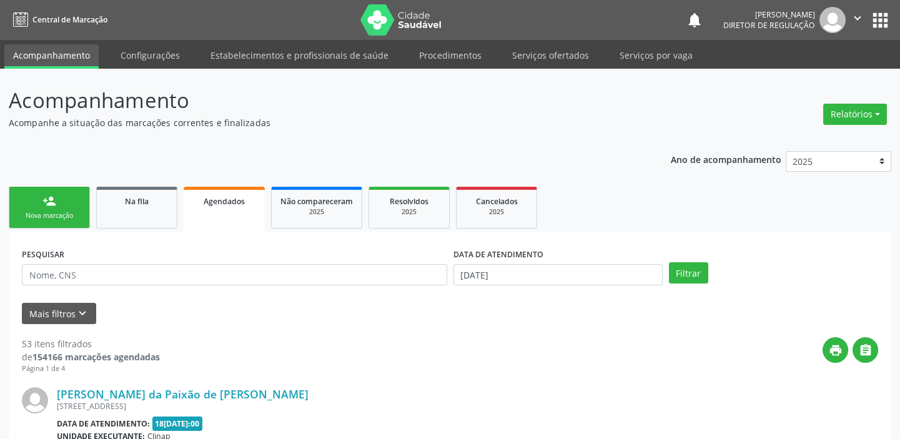
click at [55, 212] on div "Sucesso × O paciente foi agendado. Imprimir comprovante Cancel" at bounding box center [450, 219] width 900 height 439
click at [66, 211] on div "Sucesso × O paciente foi agendado. Imprimir comprovante Cancel" at bounding box center [450, 219] width 900 height 439
